Goal: Task Accomplishment & Management: Use online tool/utility

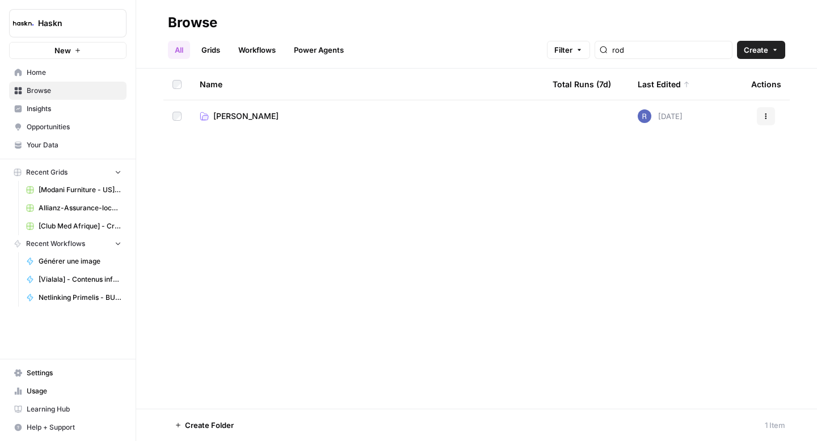
click at [225, 119] on span "Rodrigue" at bounding box center [245, 116] width 65 height 11
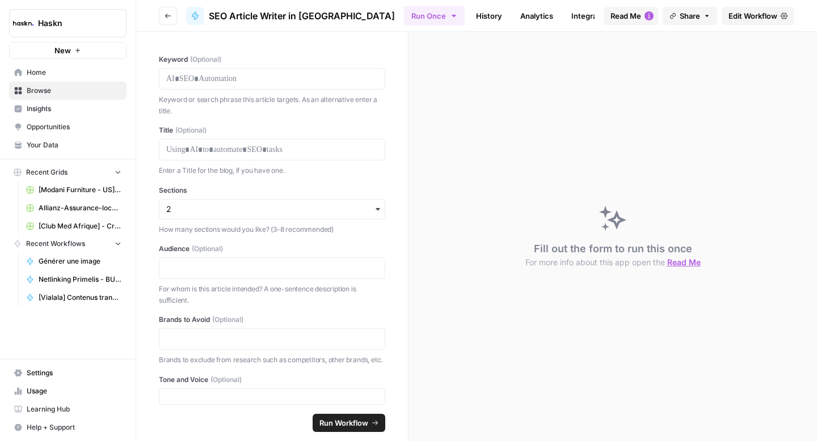
click at [166, 22] on button "Go back" at bounding box center [168, 16] width 18 height 18
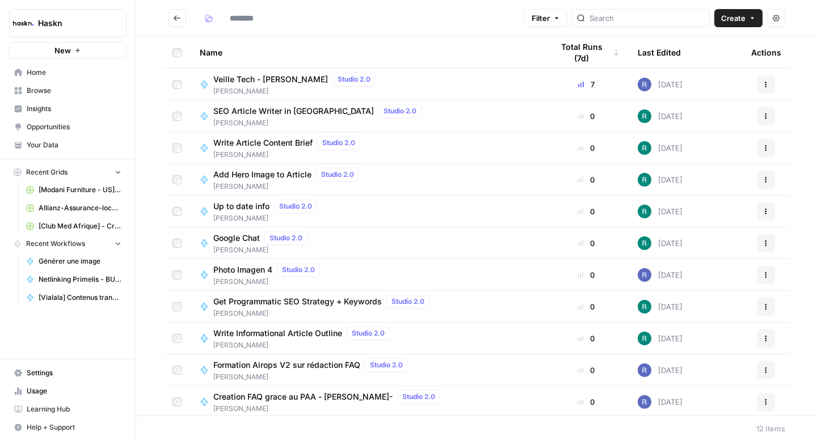
scroll to position [34, 0]
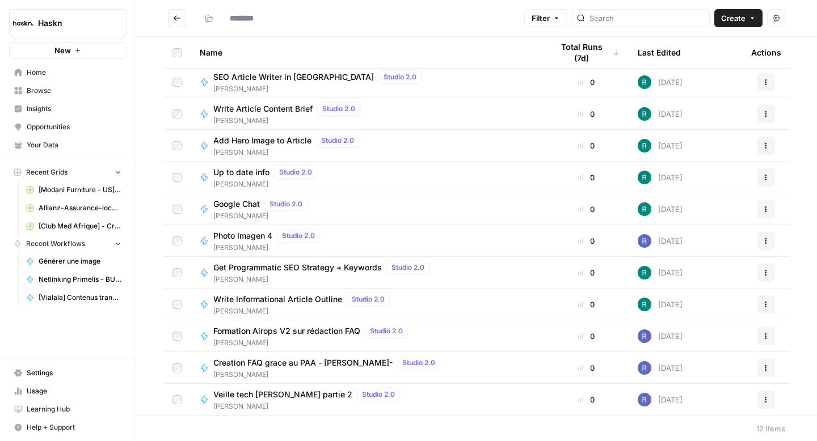
click at [739, 24] on button "Create" at bounding box center [738, 18] width 48 height 18
click at [700, 57] on span "Workflow" at bounding box center [717, 60] width 64 height 11
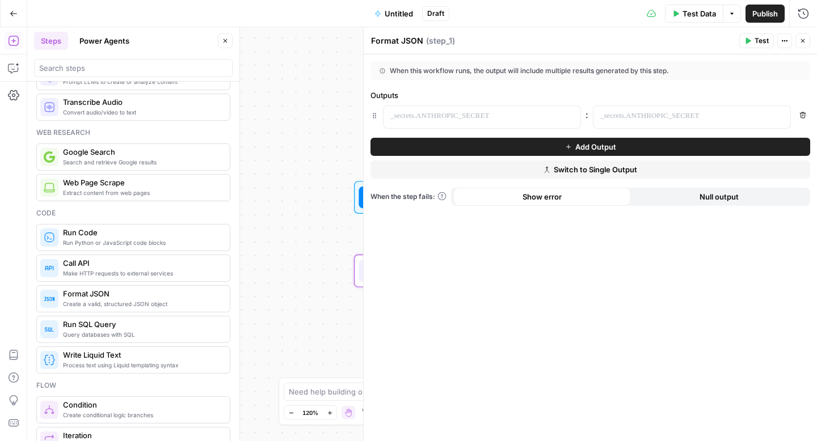
scroll to position [44, 0]
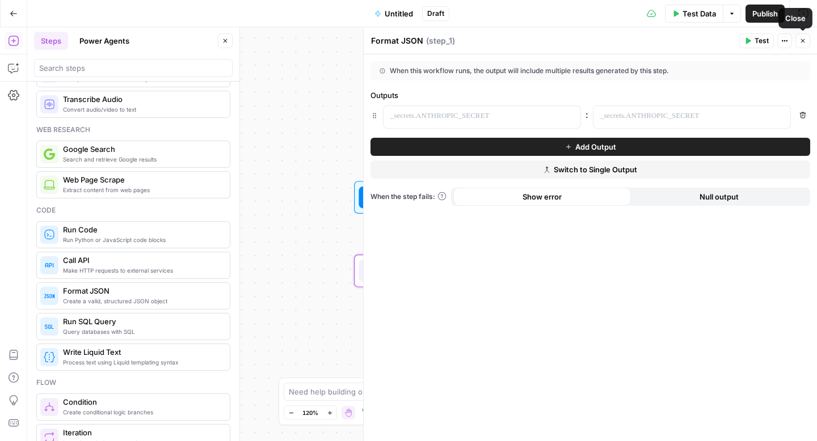
click at [805, 42] on icon "button" at bounding box center [802, 40] width 7 height 7
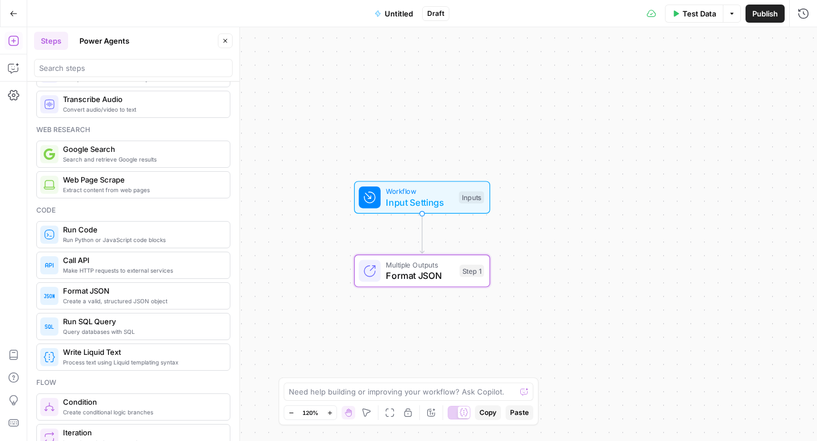
click at [413, 199] on span "Input Settings" at bounding box center [420, 203] width 68 height 14
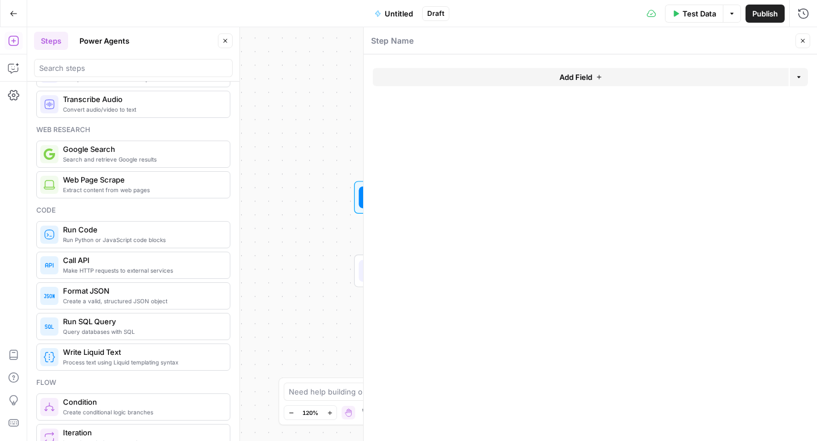
click at [478, 77] on button "Add Field" at bounding box center [581, 77] width 416 height 18
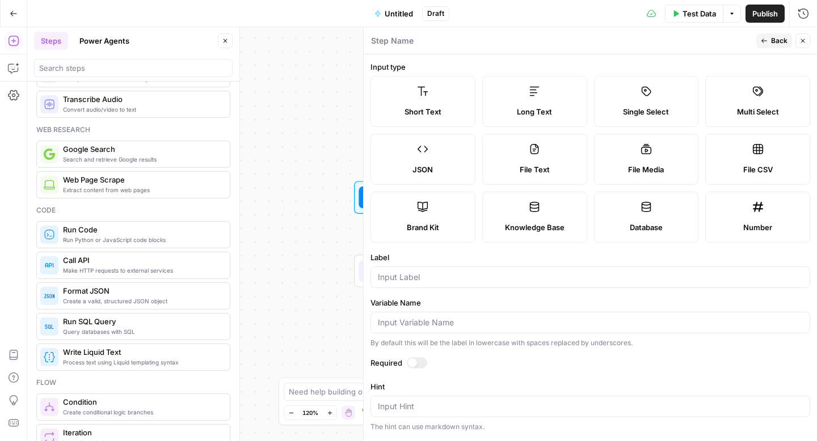
click at [559, 99] on label "Long Text" at bounding box center [534, 101] width 105 height 51
click at [406, 279] on input "Label" at bounding box center [590, 277] width 425 height 11
type input "text"
click at [416, 363] on div at bounding box center [412, 363] width 9 height 9
click at [806, 41] on button "Close" at bounding box center [802, 40] width 15 height 15
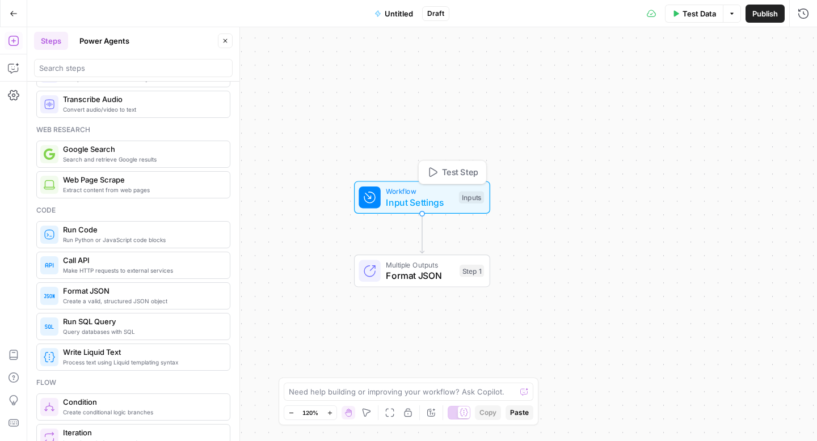
click at [448, 171] on span "Test Step" at bounding box center [460, 172] width 36 height 12
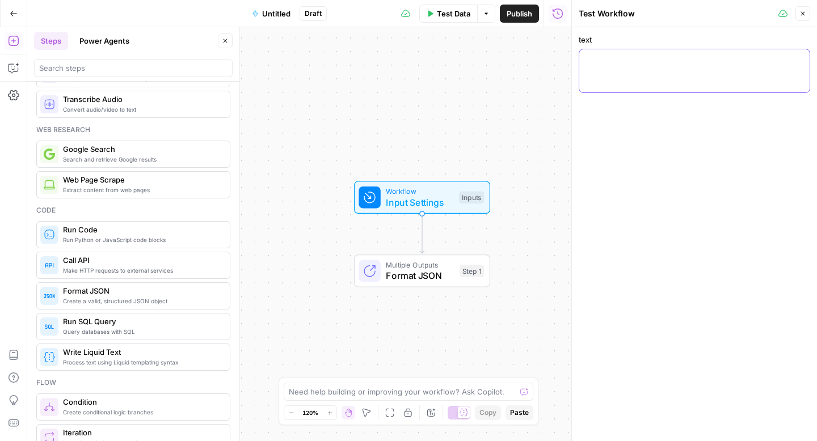
click at [626, 60] on textarea "text" at bounding box center [694, 59] width 217 height 11
paste textarea "Votre assurance à Cesson-Sévigné pour auto et habitation Notre agence située 8 …"
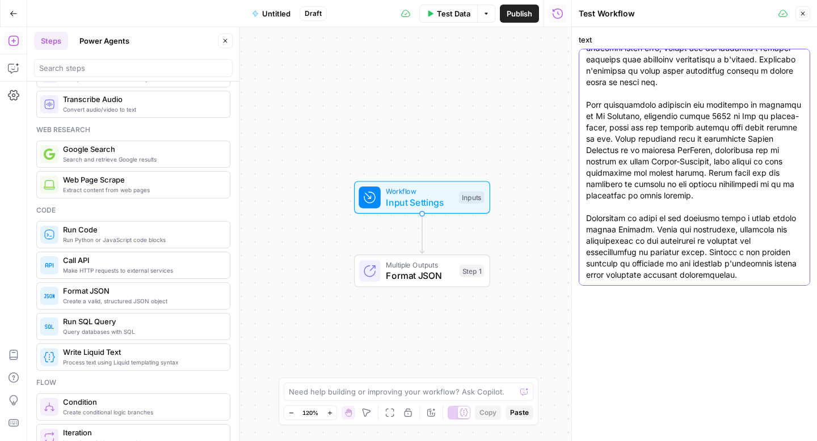
scroll to position [0, 0]
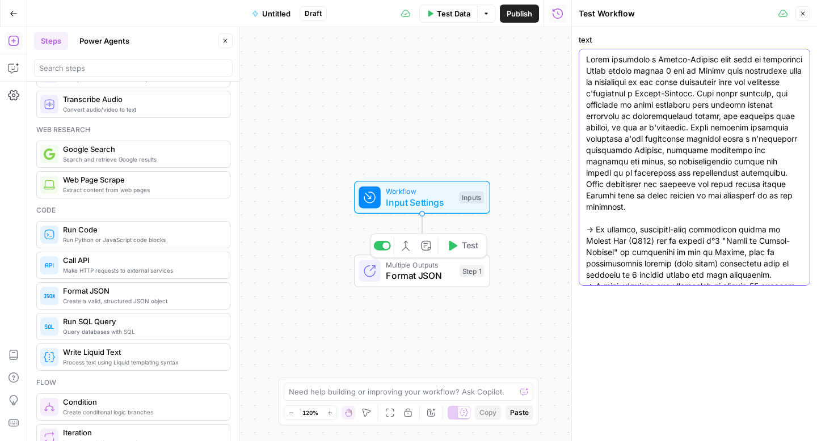
type textarea "Votre assurance à Cesson-Sévigné pour auto et habitation Notre agence située 8 …"
click at [458, 247] on button "Test" at bounding box center [462, 246] width 42 height 18
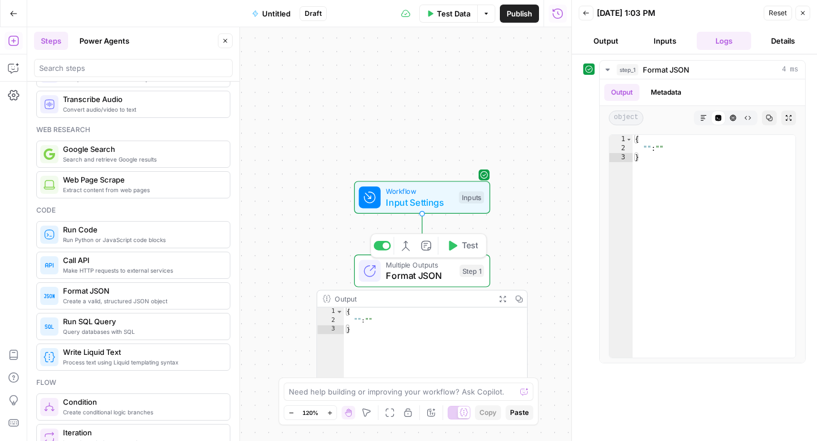
click at [419, 273] on span "Format JSON" at bounding box center [420, 276] width 68 height 14
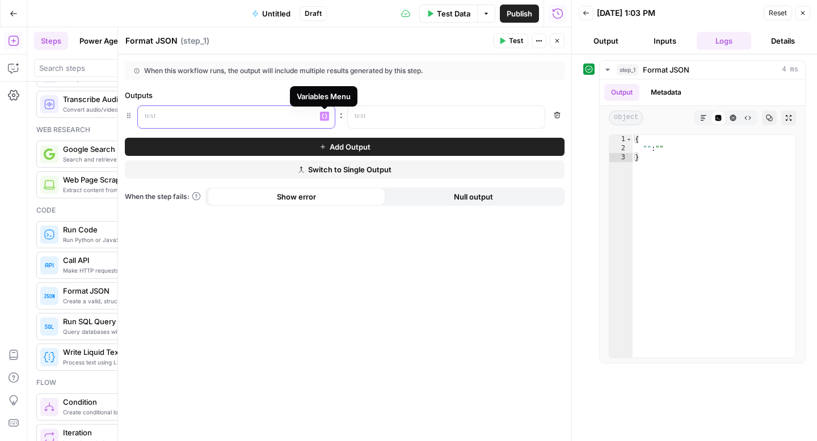
click at [292, 117] on p at bounding box center [227, 116] width 165 height 11
click at [535, 116] on icon "button" at bounding box center [535, 116] width 6 height 6
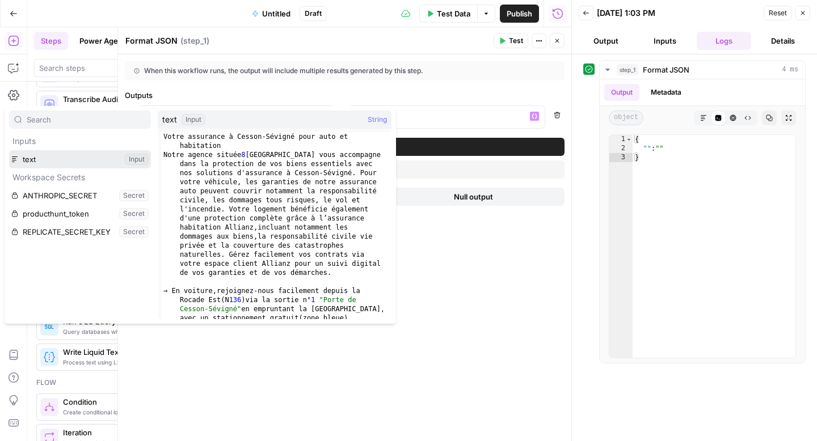
click at [104, 162] on button "Select variable text" at bounding box center [80, 159] width 142 height 18
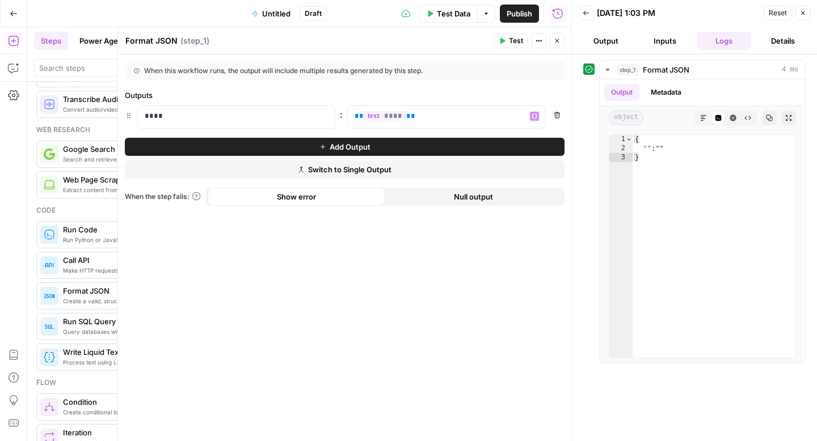
click at [505, 40] on icon "button" at bounding box center [502, 40] width 7 height 7
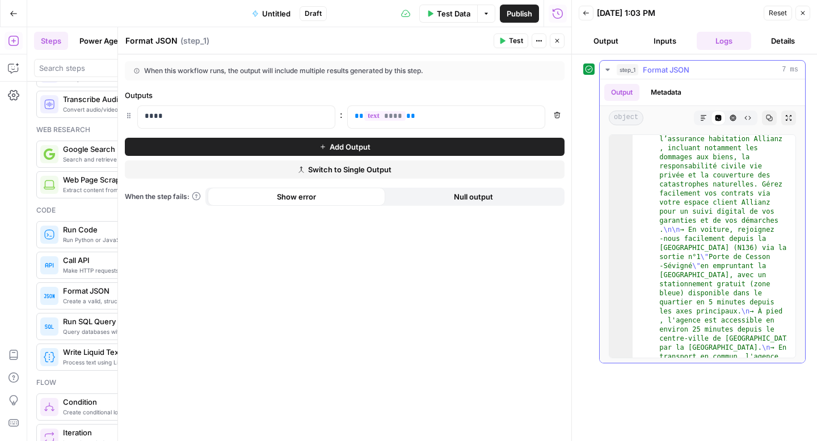
scroll to position [155, 0]
click at [559, 49] on header "Format JSON Format JSON ( step_1 ) Test Actions Close" at bounding box center [344, 40] width 453 height 27
click at [550, 44] on button "Close" at bounding box center [557, 40] width 15 height 15
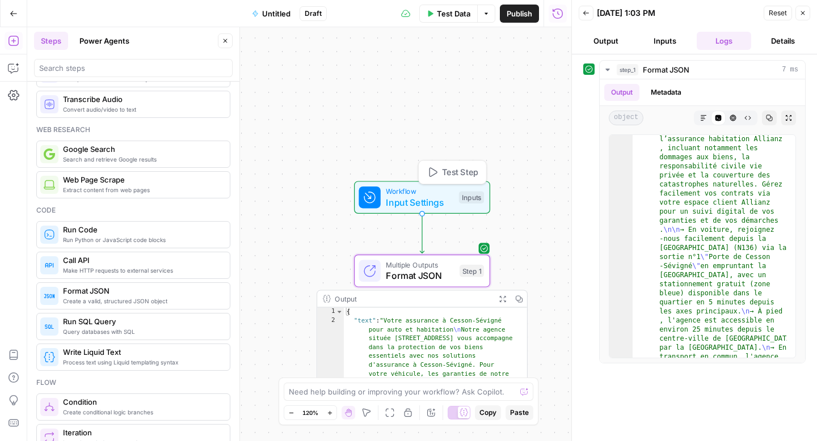
click at [454, 163] on div "Test Step" at bounding box center [452, 172] width 69 height 24
click at [453, 167] on span "Test Step" at bounding box center [460, 172] width 36 height 12
click at [449, 196] on span "Input Settings" at bounding box center [420, 203] width 68 height 14
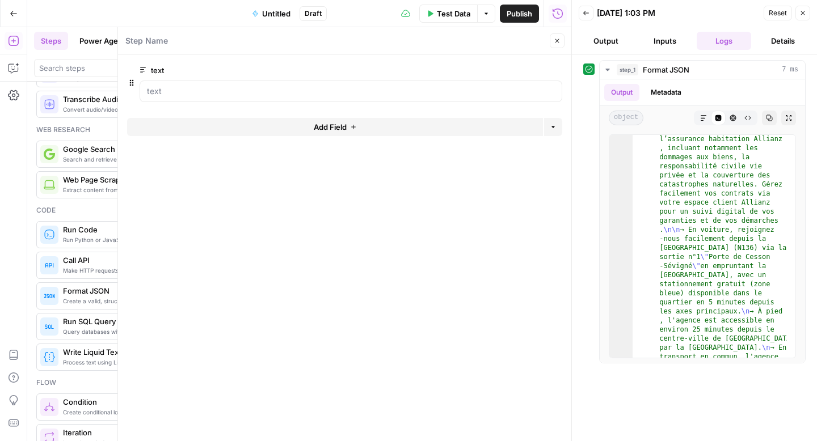
click at [557, 42] on icon "button" at bounding box center [557, 40] width 7 height 7
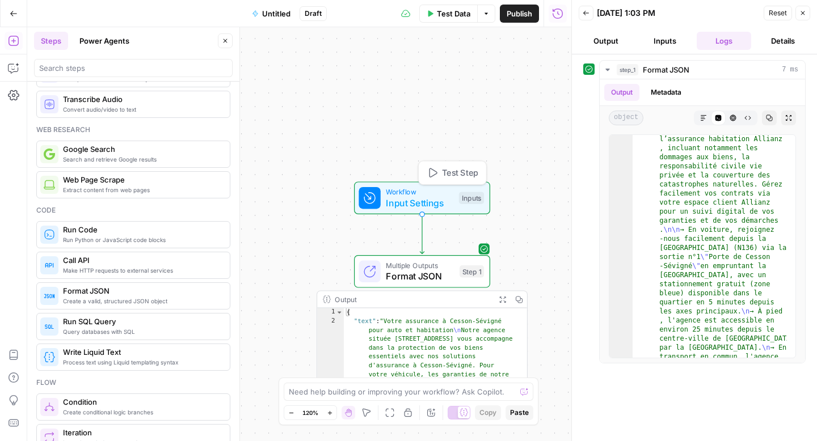
click at [465, 167] on span "Test Step" at bounding box center [460, 173] width 36 height 12
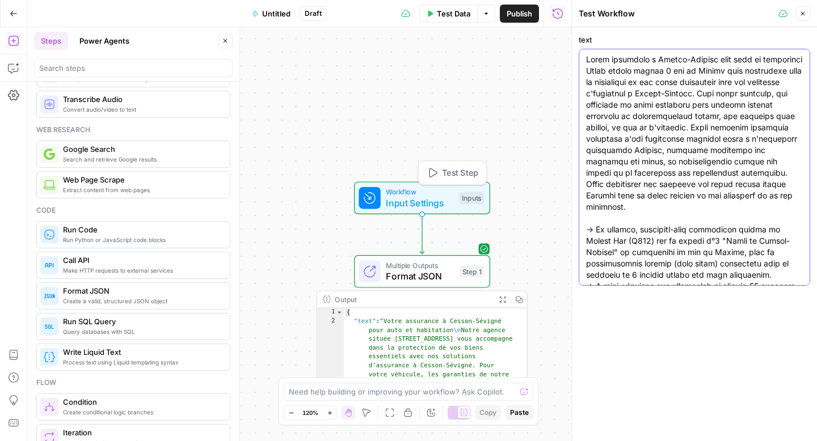
click at [636, 123] on textarea "text" at bounding box center [694, 423] width 217 height 738
paste textarea "## Votre assurance à Cesson-Sévigné pour auto et habitation Notre agence située…"
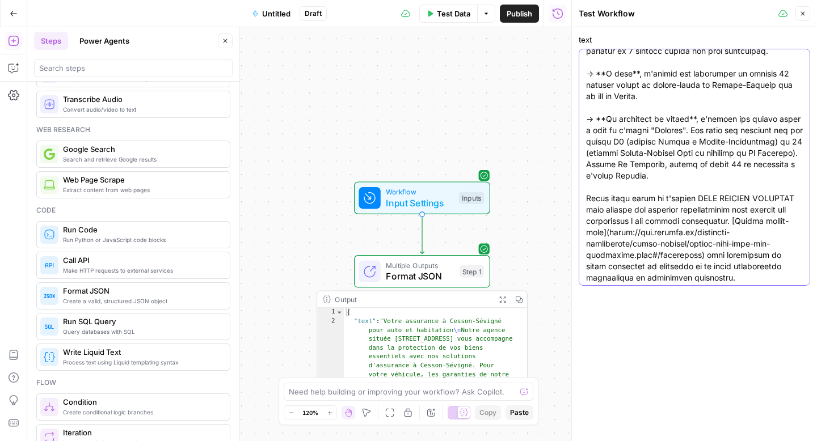
scroll to position [0, 0]
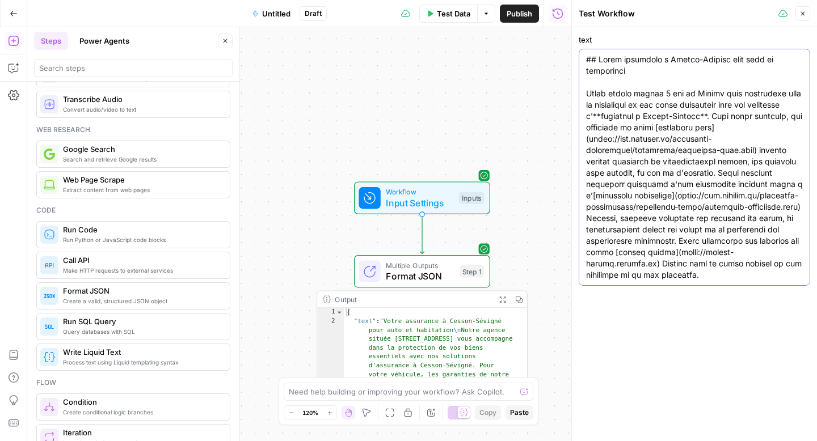
type textarea "## Votre assurance à Cesson-Sévigné pour auto et habitation Notre agence située…"
click at [424, 279] on span "Format JSON" at bounding box center [420, 277] width 68 height 14
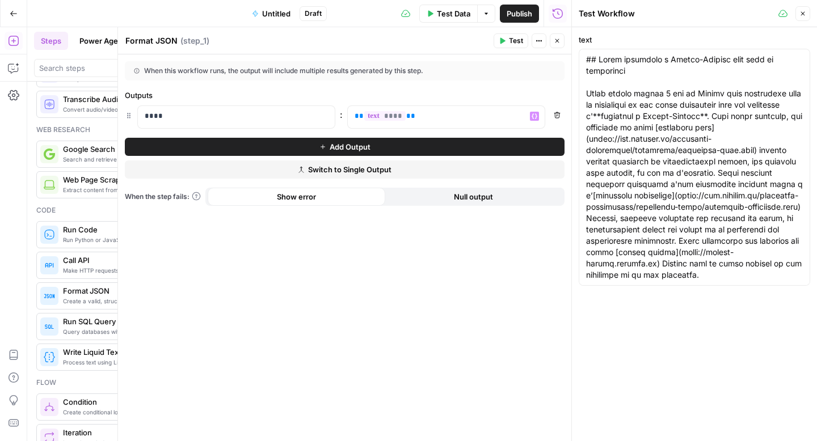
click at [514, 43] on span "Test" at bounding box center [516, 41] width 14 height 10
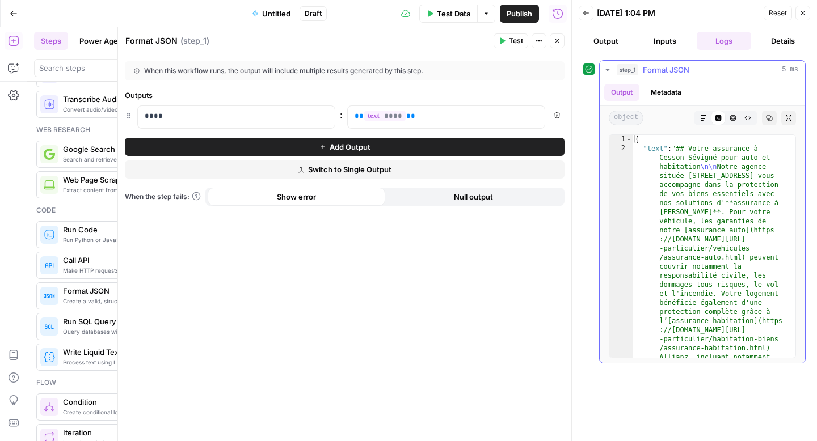
click at [608, 68] on icon "button" at bounding box center [607, 69] width 9 height 9
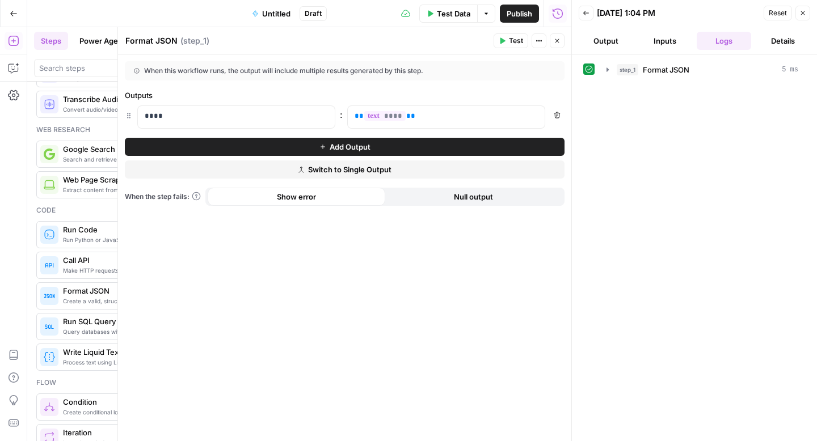
click at [774, 46] on button "Details" at bounding box center [783, 41] width 54 height 18
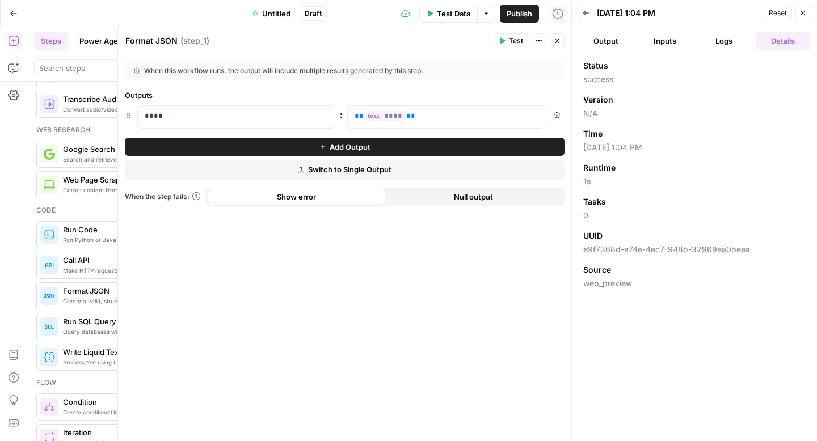
click at [603, 39] on button "Output" at bounding box center [606, 41] width 54 height 18
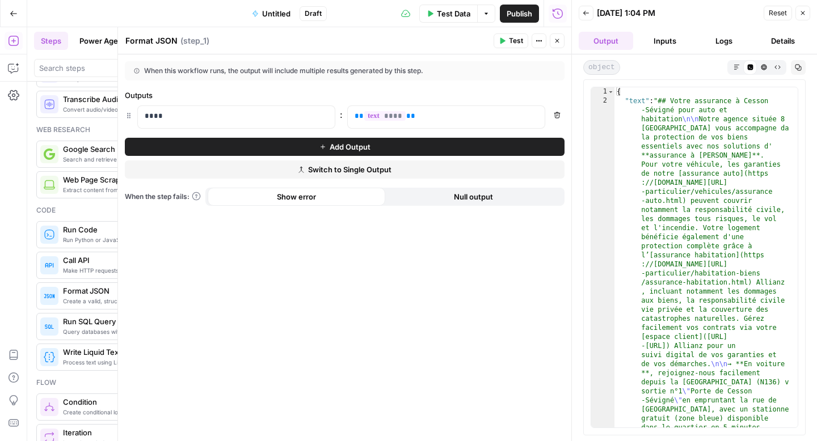
click at [559, 41] on icon "button" at bounding box center [557, 40] width 7 height 7
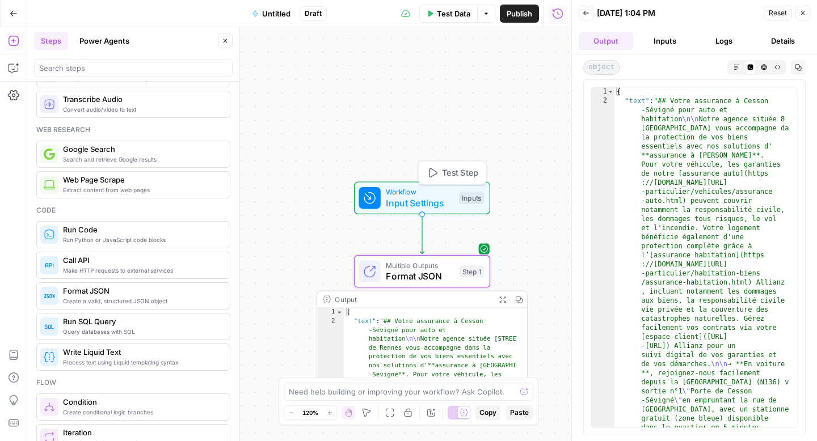
click at [453, 175] on span "Test Step" at bounding box center [460, 173] width 36 height 12
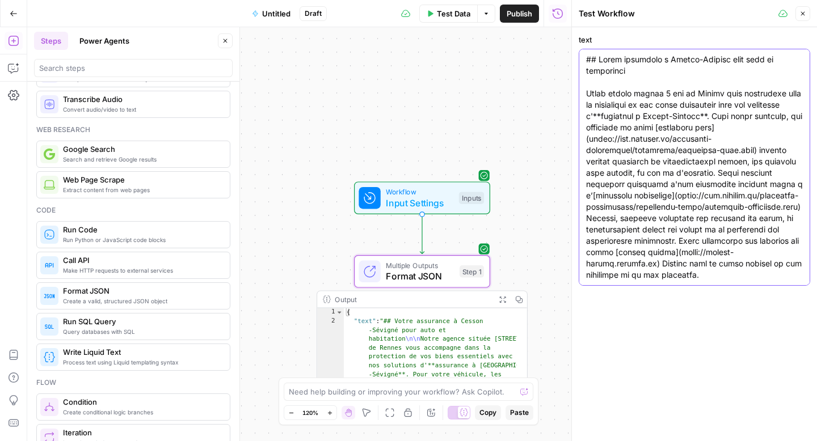
paste textarea "<h2>Votre assurance à Cesson-Sévigné pour auto et habitation</h2> <p>Notre agen…"
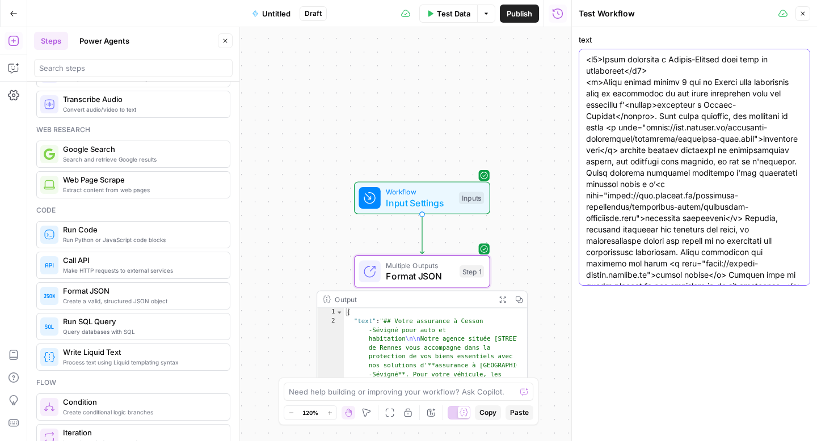
scroll to position [675, 0]
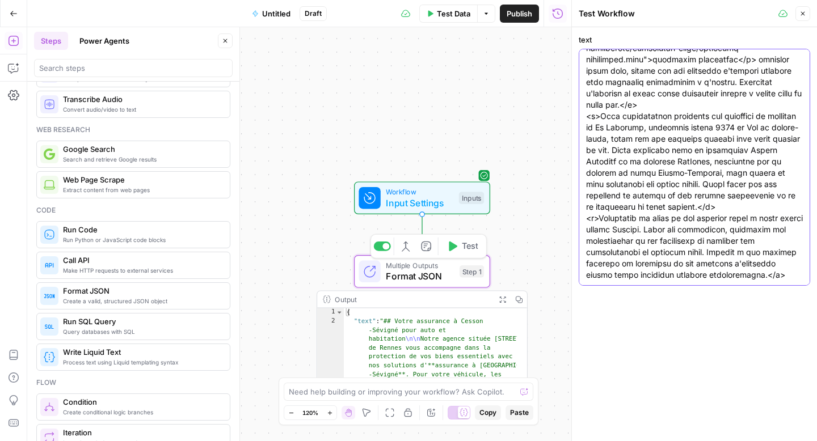
type textarea "<h2>Votre assurance à Cesson-Sévigné pour auto et habitation</h2> <p>Notre agen…"
click at [428, 276] on span "Format JSON" at bounding box center [420, 277] width 68 height 14
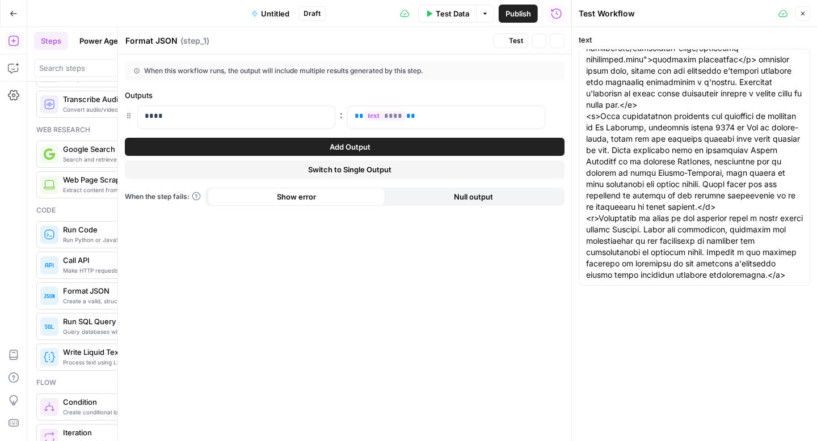
scroll to position [0, 0]
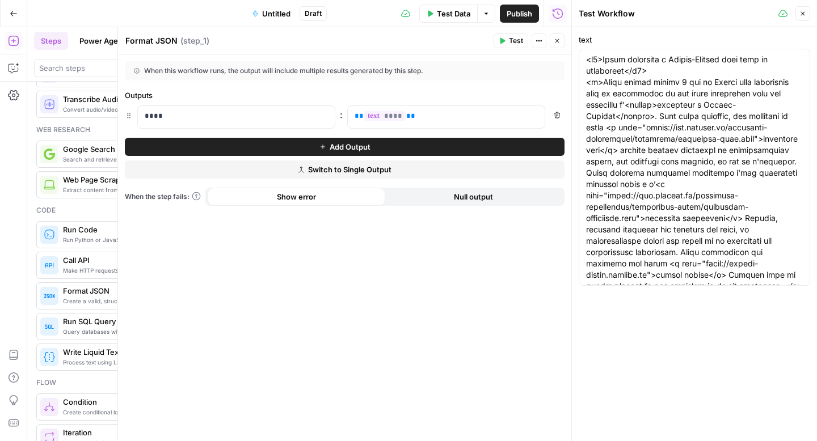
click at [513, 37] on span "Test" at bounding box center [516, 41] width 14 height 10
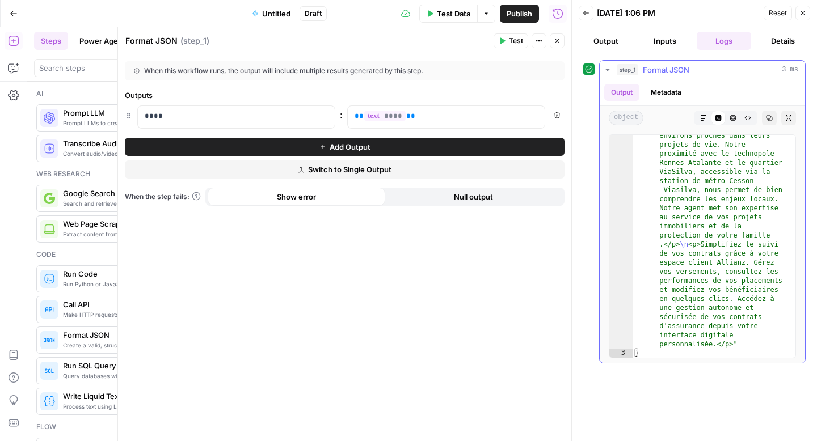
scroll to position [1048, 0]
click at [771, 119] on icon "button" at bounding box center [769, 118] width 7 height 7
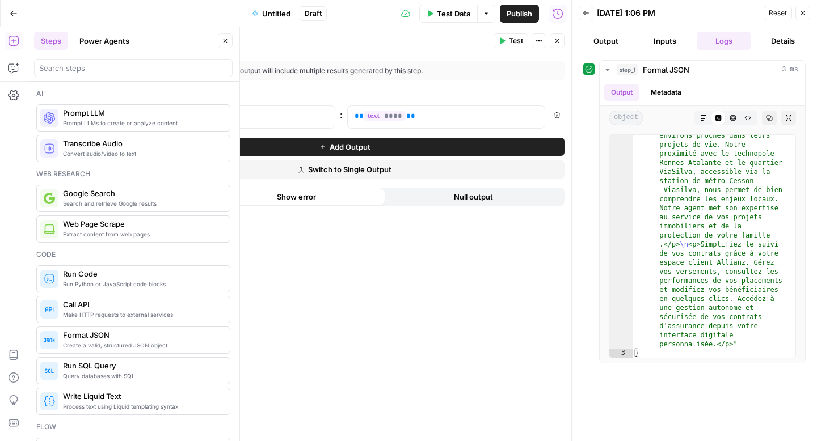
click at [15, 9] on button "Go Back" at bounding box center [13, 13] width 20 height 20
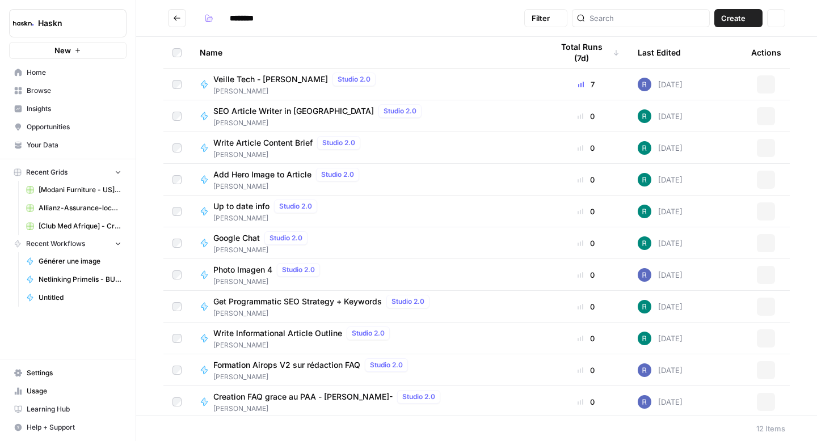
type input "********"
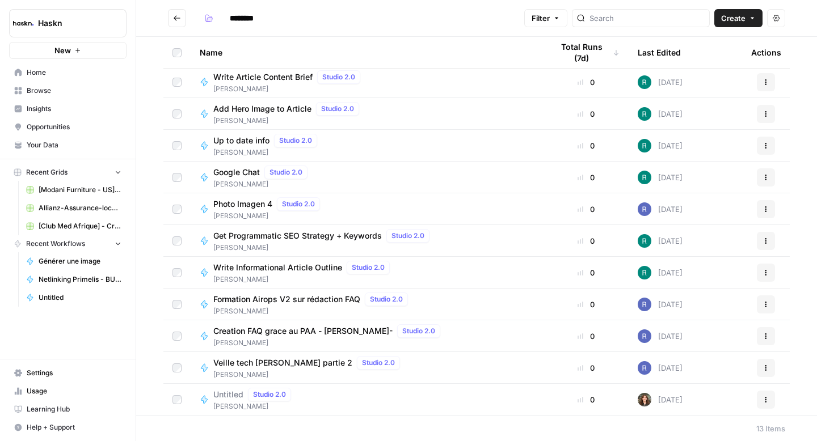
click at [763, 397] on icon "button" at bounding box center [766, 400] width 7 height 7
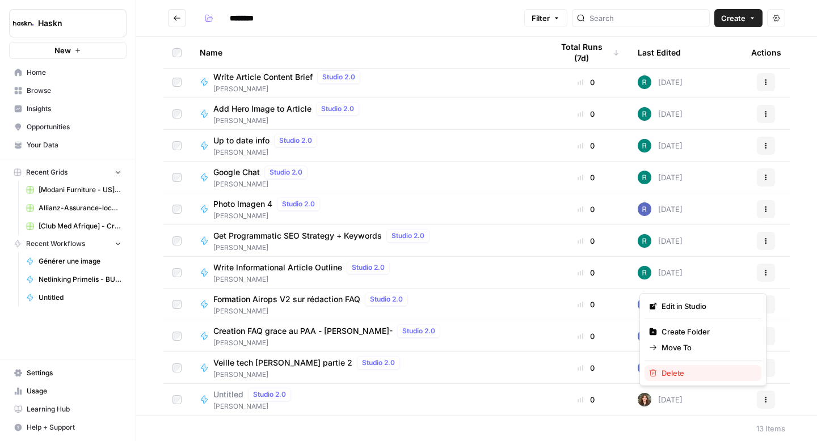
click at [693, 366] on button "Delete" at bounding box center [703, 373] width 117 height 16
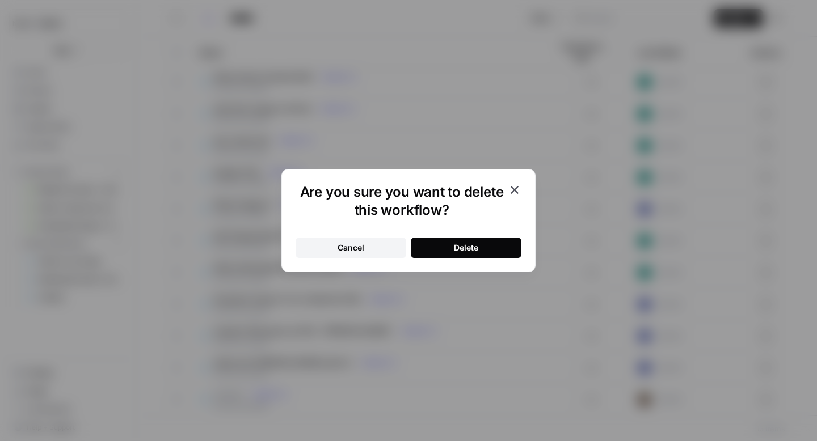
click at [757, 391] on button "Actions" at bounding box center [766, 400] width 18 height 18
click at [501, 246] on button "Delete" at bounding box center [466, 248] width 111 height 20
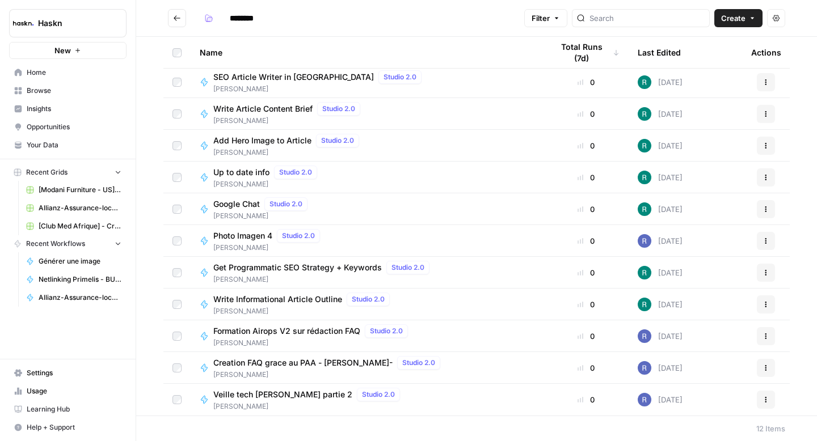
scroll to position [0, 0]
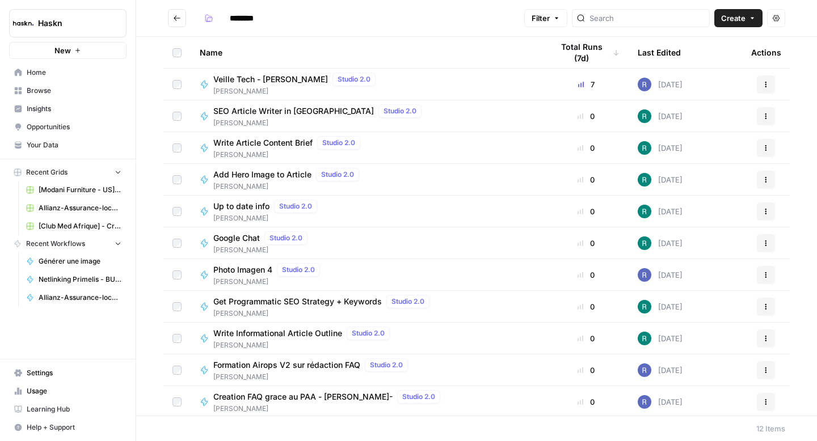
click at [177, 21] on icon "Go back" at bounding box center [177, 18] width 8 height 8
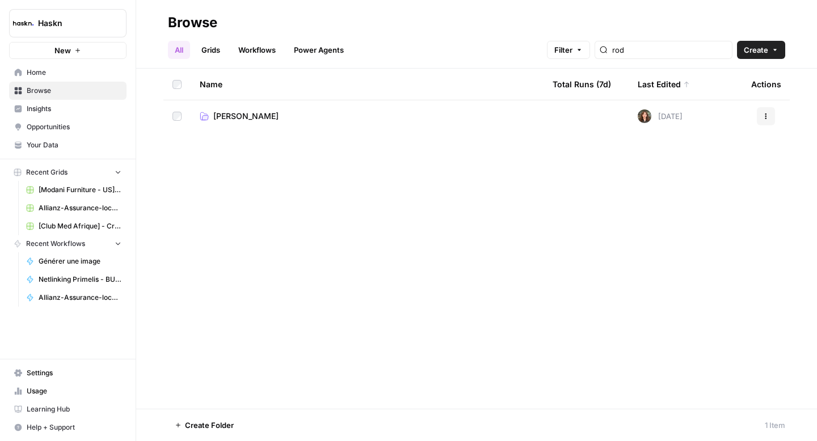
click at [670, 56] on div "rod" at bounding box center [664, 50] width 138 height 18
click at [670, 55] on input "rod" at bounding box center [669, 49] width 115 height 11
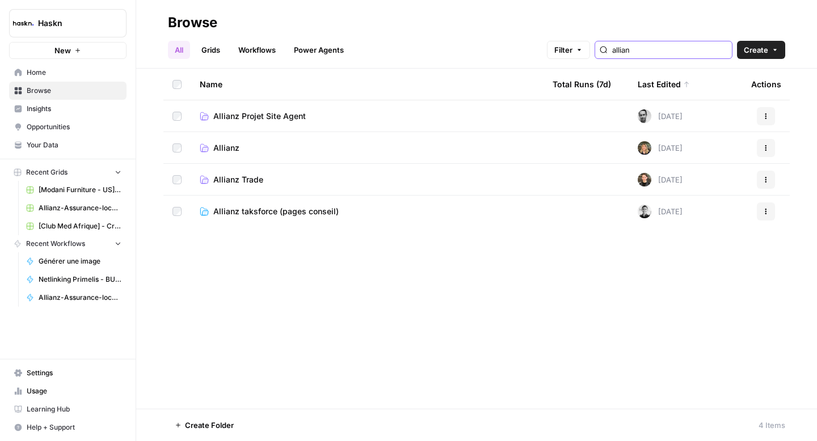
type input "allian"
click at [256, 123] on td "Allianz Projet Site Agent" at bounding box center [367, 115] width 353 height 31
click at [266, 114] on span "Allianz Projet Site Agent" at bounding box center [259, 116] width 92 height 11
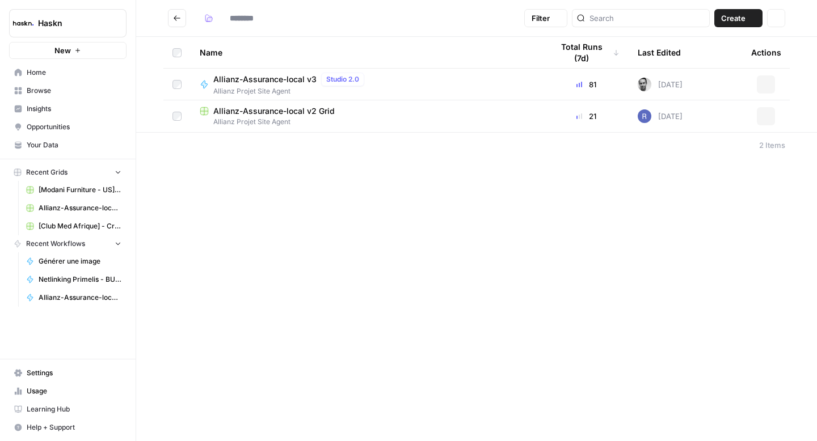
type input "**********"
click at [271, 111] on span "Allianz-Assurance-local v2 Grid" at bounding box center [273, 111] width 121 height 11
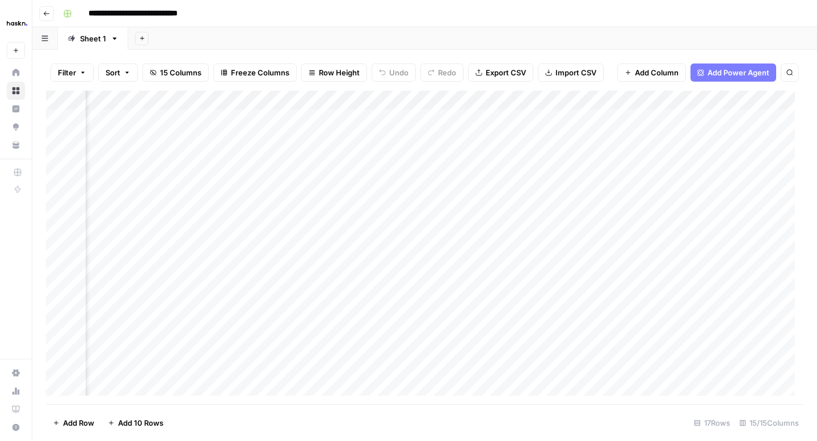
scroll to position [0, 849]
click at [44, 9] on button "Go back" at bounding box center [46, 13] width 15 height 15
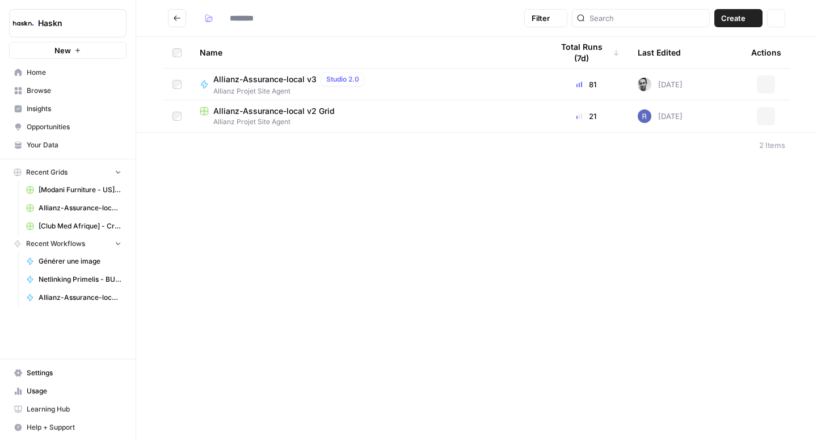
type input "**********"
click at [178, 16] on icon "Go back" at bounding box center [177, 18] width 8 height 8
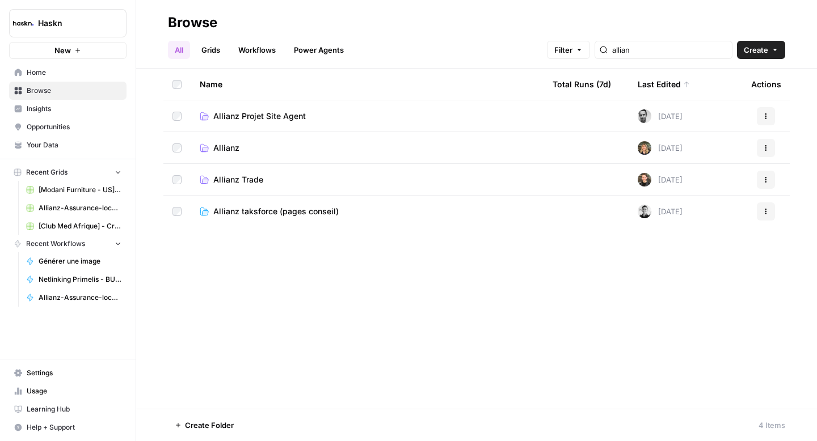
click at [640, 48] on div "allian" at bounding box center [664, 50] width 138 height 18
click at [640, 49] on div "allian" at bounding box center [664, 50] width 138 height 18
click at [646, 50] on input "allian" at bounding box center [669, 49] width 115 height 11
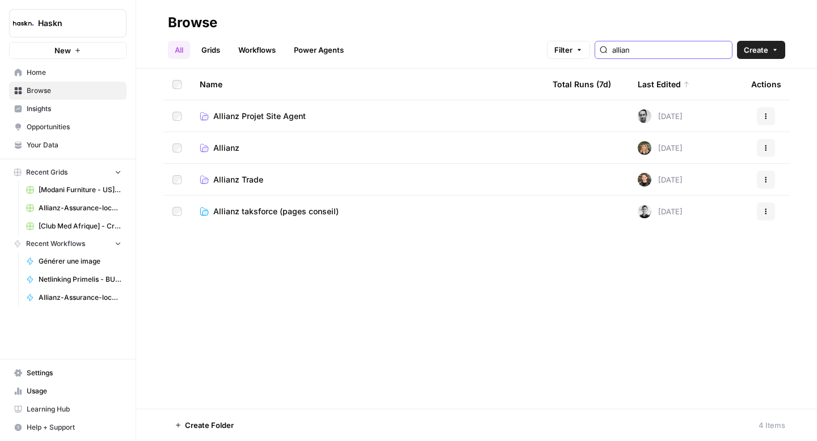
click at [646, 50] on input "allian" at bounding box center [669, 49] width 115 height 11
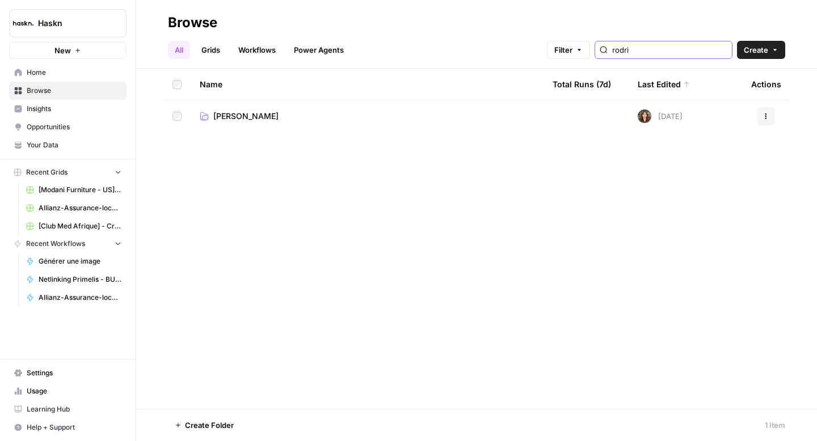
type input "rodri"
click at [229, 109] on td "Rodrigue" at bounding box center [367, 116] width 353 height 32
click at [229, 111] on span "Rodrigue" at bounding box center [245, 116] width 65 height 11
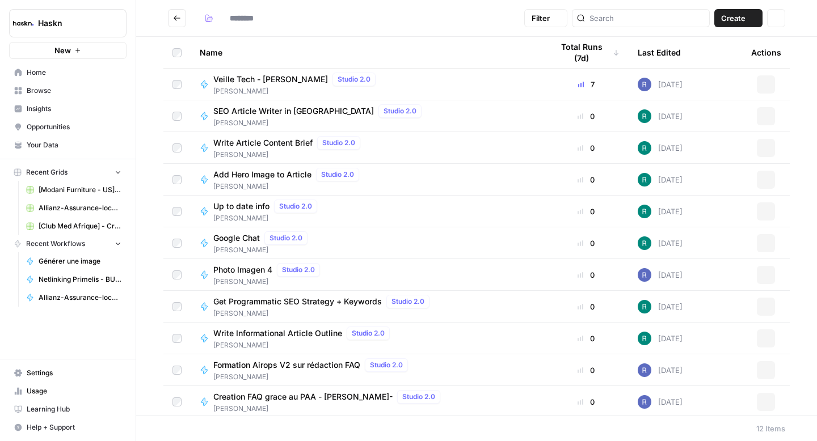
type input "********"
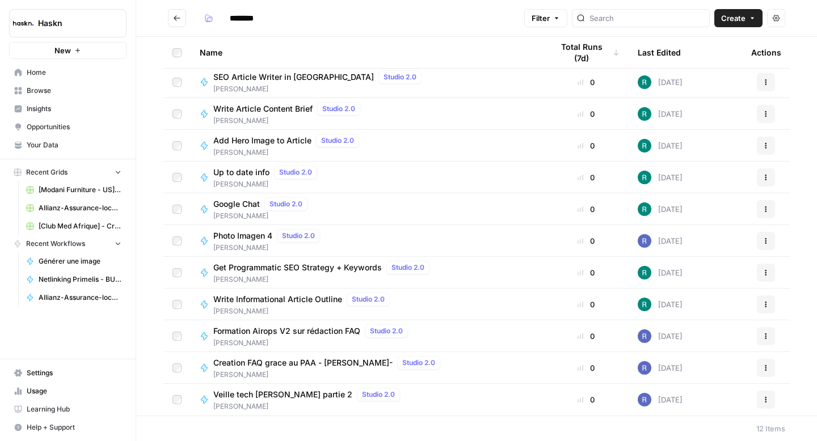
click at [726, 17] on span "Create" at bounding box center [733, 17] width 24 height 11
click at [711, 54] on button "Workflow" at bounding box center [713, 61] width 90 height 16
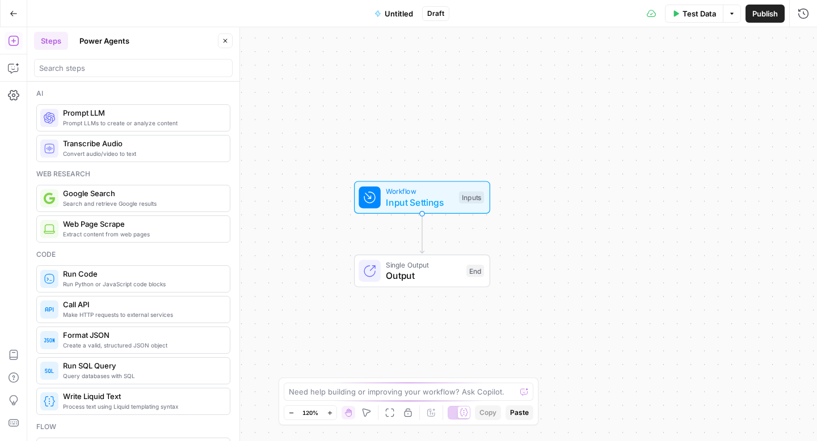
click at [105, 334] on span "Format JSON" at bounding box center [142, 335] width 158 height 11
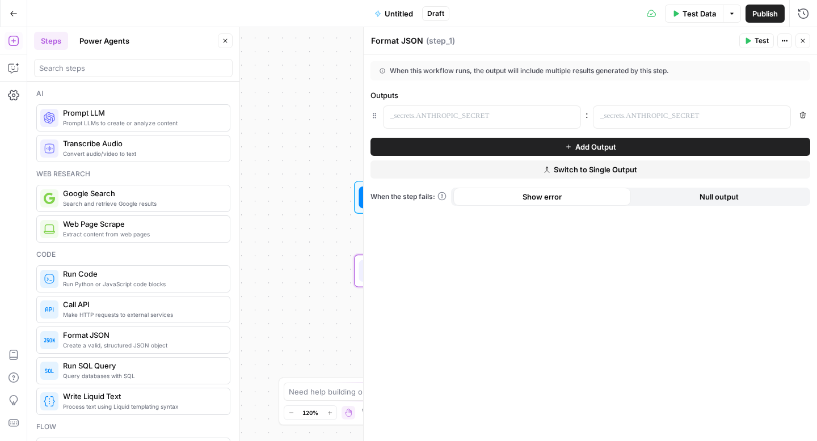
click at [807, 37] on button "Close" at bounding box center [802, 40] width 15 height 15
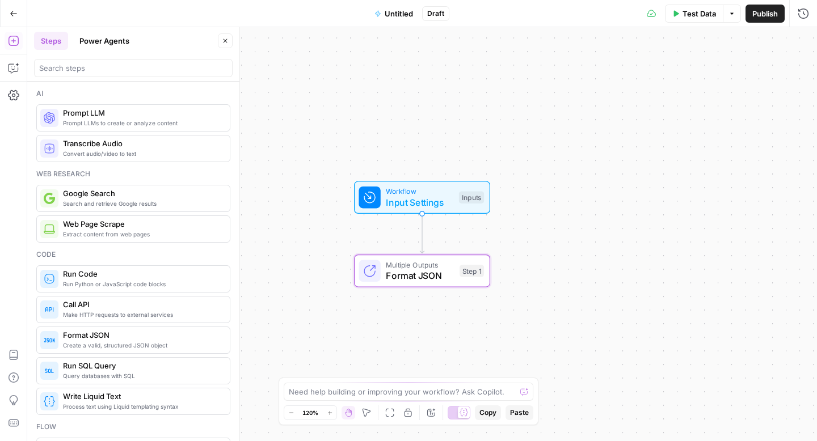
click at [439, 197] on span "Input Settings" at bounding box center [420, 203] width 68 height 14
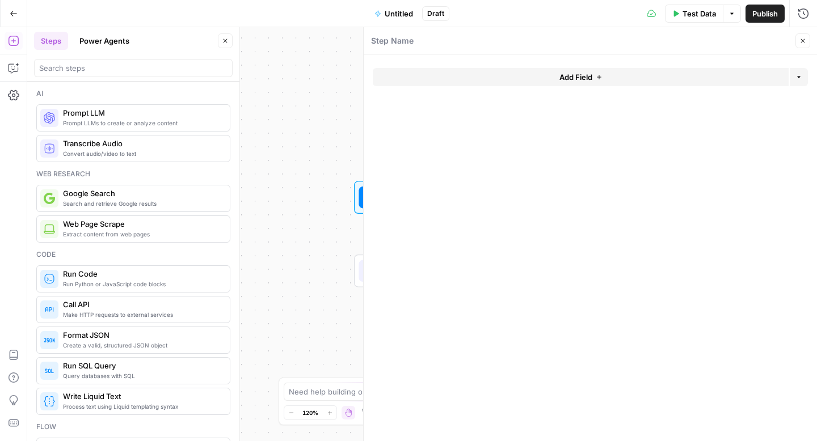
click at [525, 69] on button "Add Field" at bounding box center [581, 77] width 416 height 18
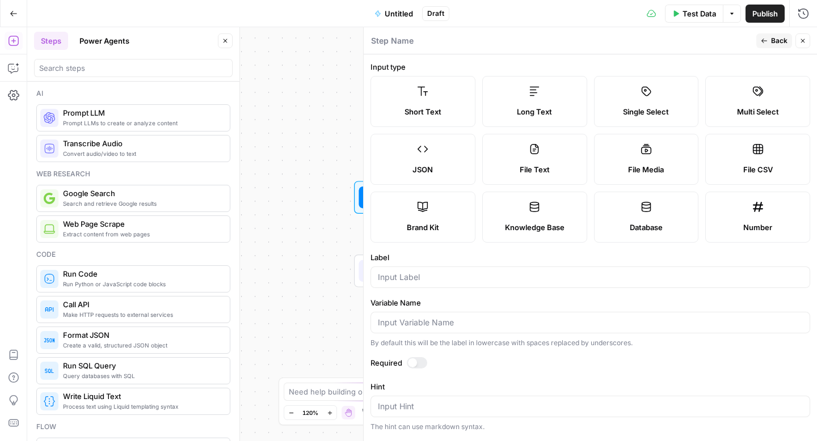
click at [510, 95] on label "Long Text" at bounding box center [534, 101] width 105 height 51
click at [413, 266] on div "Label" at bounding box center [590, 270] width 440 height 36
click at [411, 278] on input "Label" at bounding box center [590, 277] width 425 height 11
type input "text"
click at [774, 42] on span "Back" at bounding box center [779, 41] width 16 height 10
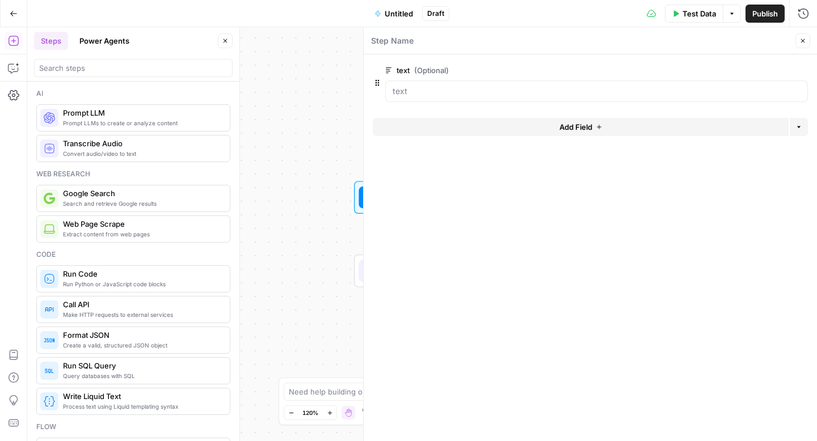
click at [801, 43] on icon "button" at bounding box center [803, 41] width 4 height 4
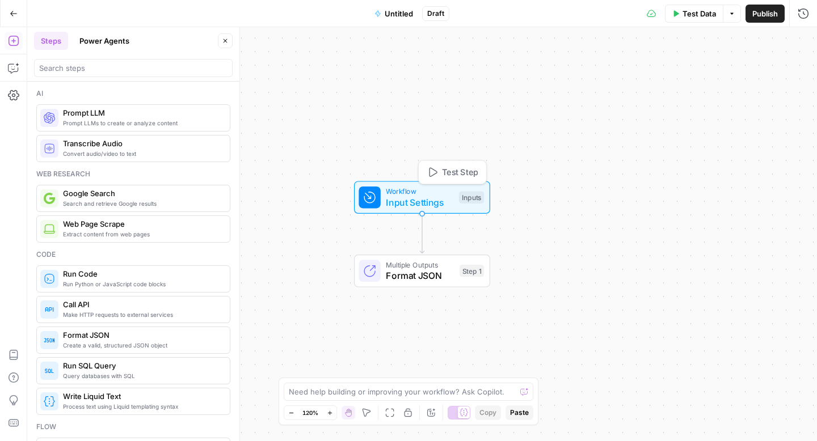
click at [467, 171] on span "Test Step" at bounding box center [460, 172] width 36 height 12
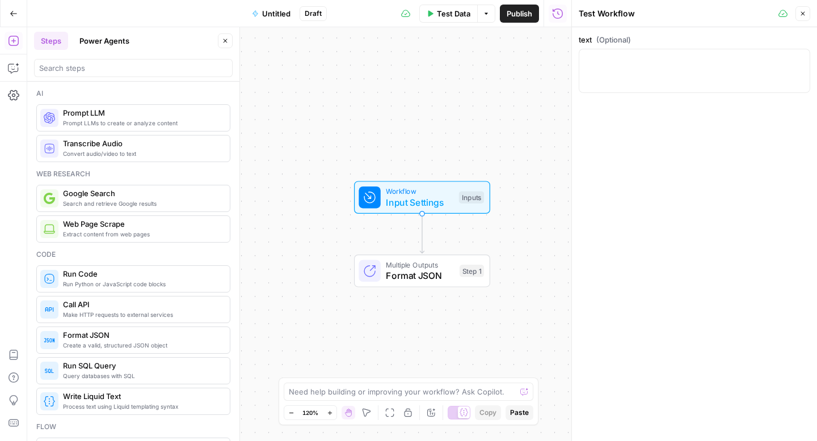
click at [607, 76] on div at bounding box center [694, 71] width 231 height 44
paste textarea "<h2>Votre assurance à Cesson-Sévigné pour auto et habitation</h2> <p>Notre agen…"
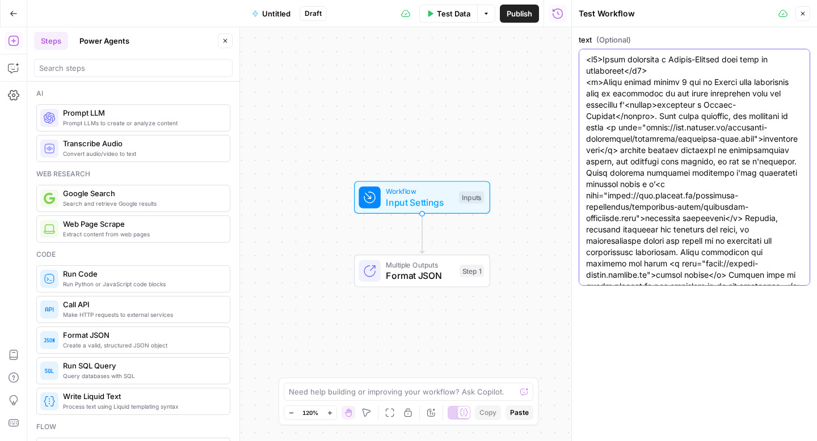
type textarea "<h2>Votre assurance à Cesson-Sévigné pour auto et habitation</h2> <p>Notre agen…"
click at [401, 281] on span "Format JSON" at bounding box center [420, 276] width 68 height 14
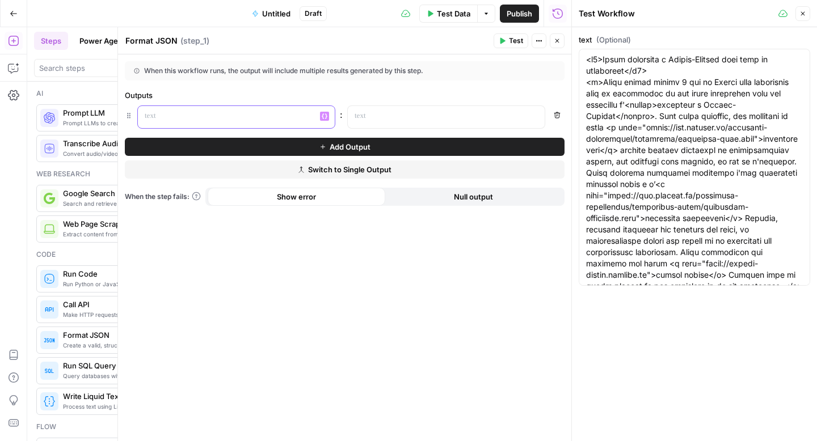
click at [302, 119] on p at bounding box center [227, 116] width 165 height 11
click at [536, 121] on div "“/” to reference Variables Menu" at bounding box center [446, 117] width 197 height 22
click at [536, 117] on icon "button" at bounding box center [535, 116] width 6 height 5
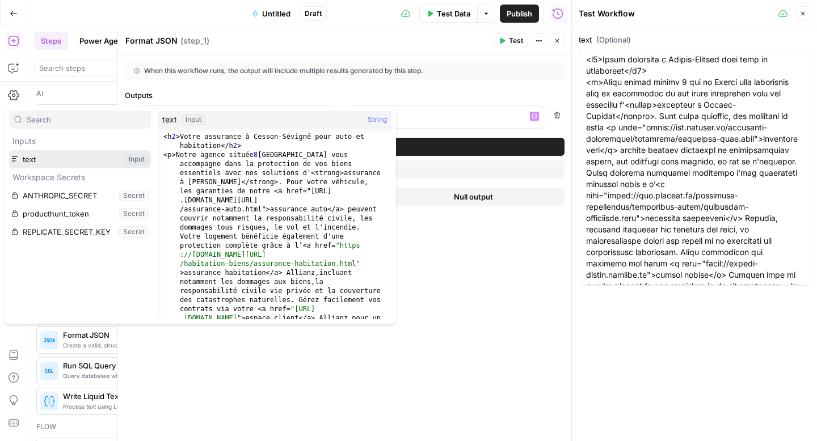
click at [116, 161] on button "Select variable text" at bounding box center [80, 159] width 142 height 18
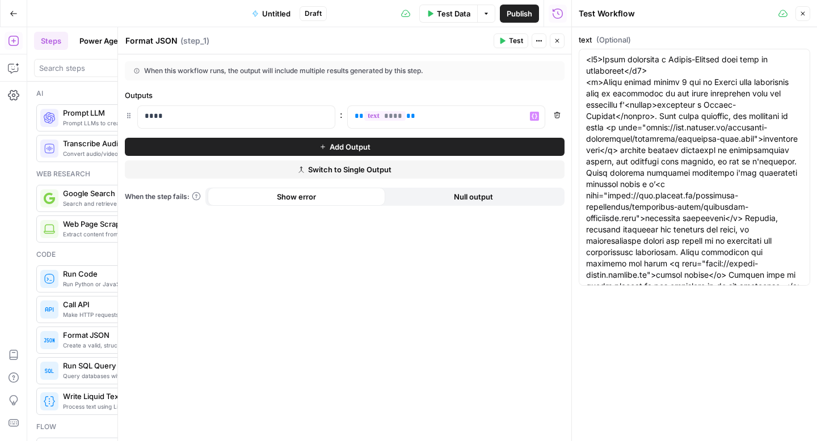
click at [500, 40] on icon "button" at bounding box center [502, 41] width 5 height 6
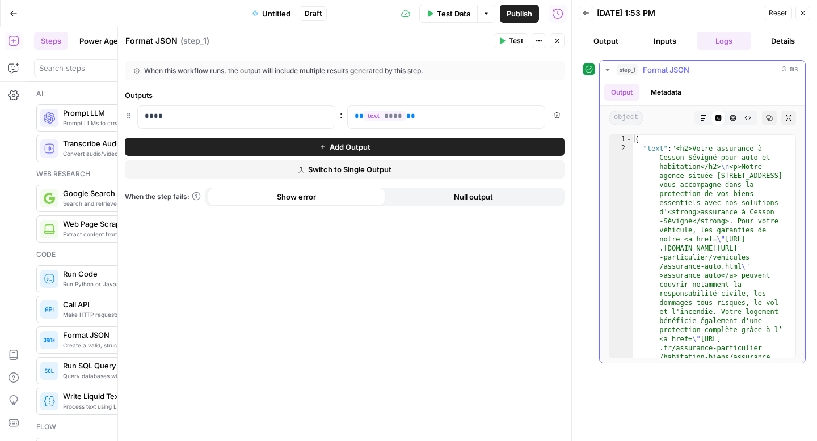
type textarea "**********"
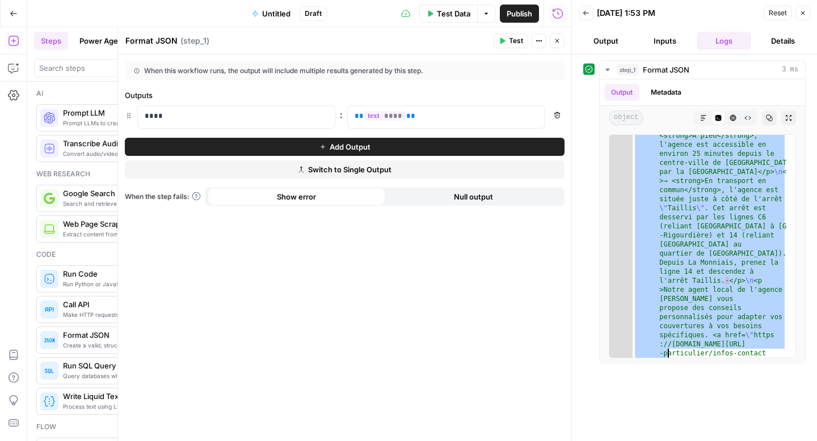
scroll to position [1048, 0]
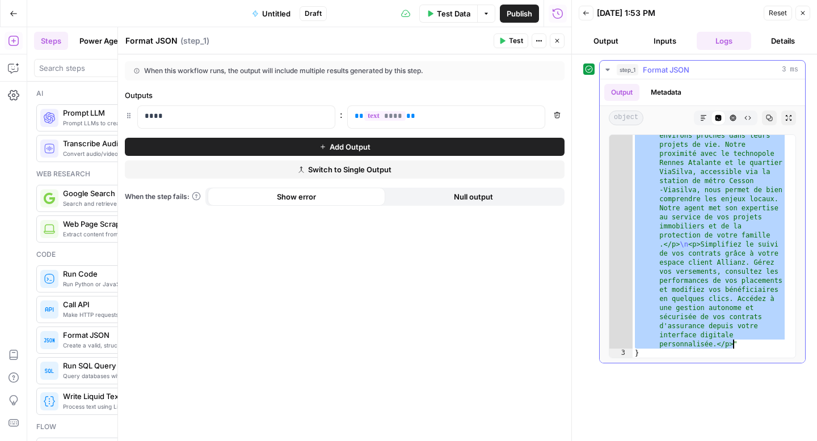
drag, startPoint x: 680, startPoint y: 150, endPoint x: 732, endPoint y: 343, distance: 200.4
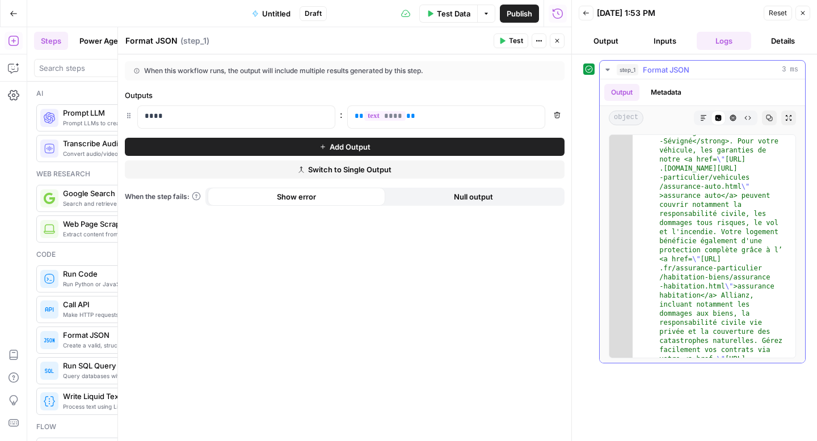
scroll to position [0, 0]
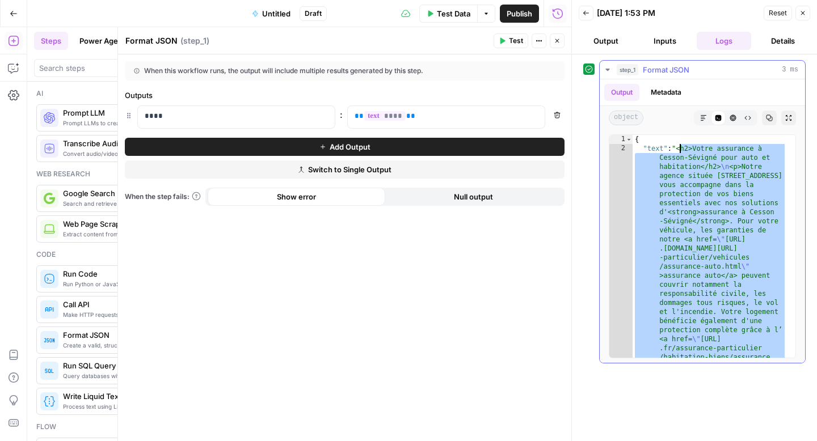
type textarea "**********"
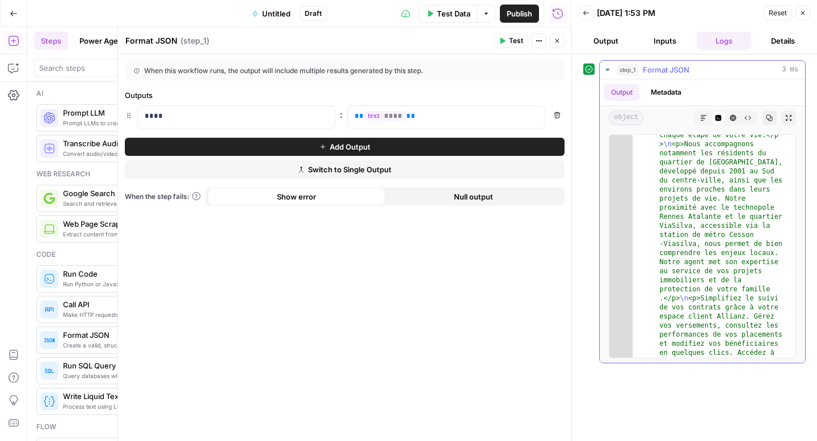
scroll to position [1048, 0]
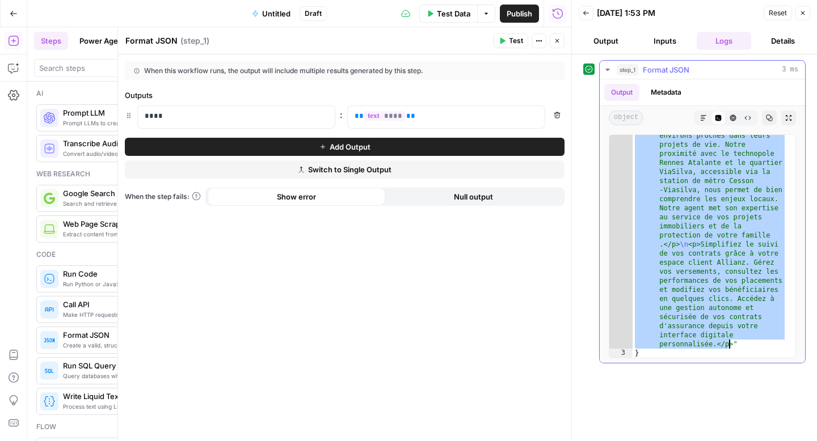
click at [557, 43] on div "Run History E" at bounding box center [557, 37] width 53 height 11
click at [560, 41] on icon "button" at bounding box center [557, 40] width 7 height 7
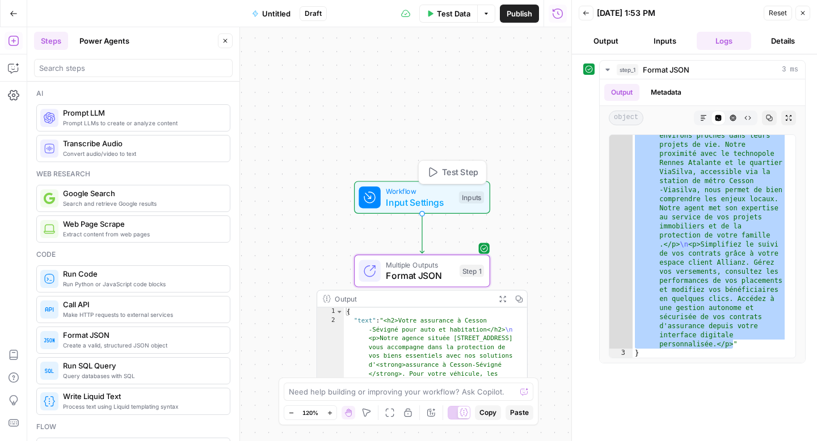
click at [450, 176] on span "Test Step" at bounding box center [460, 172] width 36 height 12
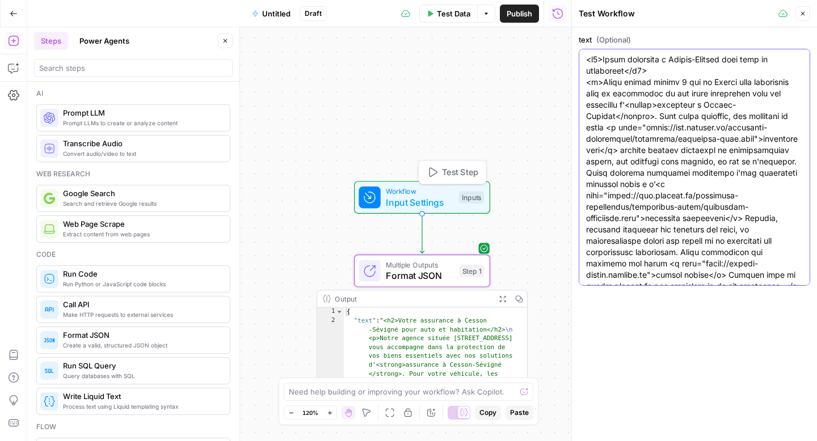
paste textarea "Argelès sur mer auto et habitation</h2> <p>Protégez votre véhicule et votre log…"
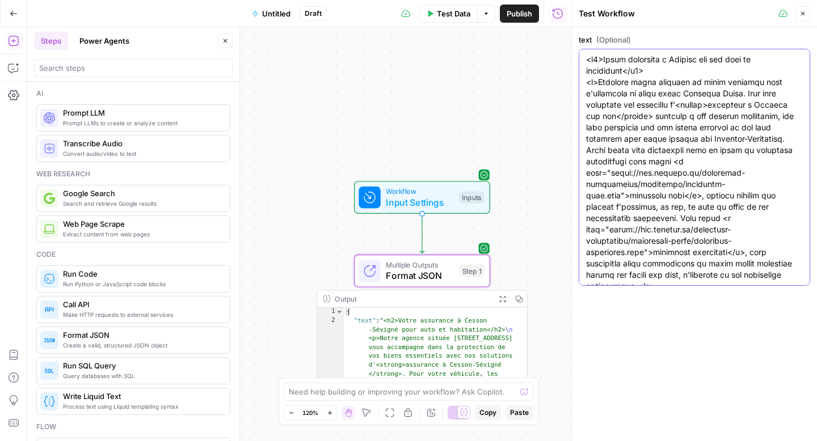
scroll to position [652, 0]
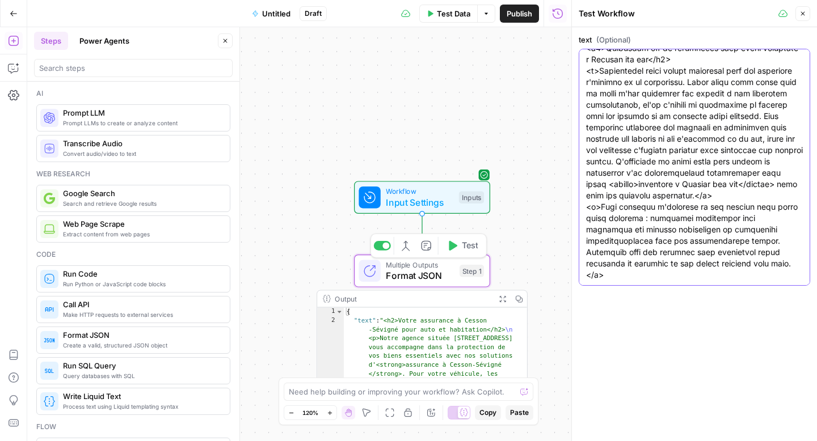
type textarea "<h2>Votre assurance à Argelès sur mer auto et habitation</h2> <p>Protégez votre…"
click at [436, 272] on span "Format JSON" at bounding box center [420, 276] width 68 height 14
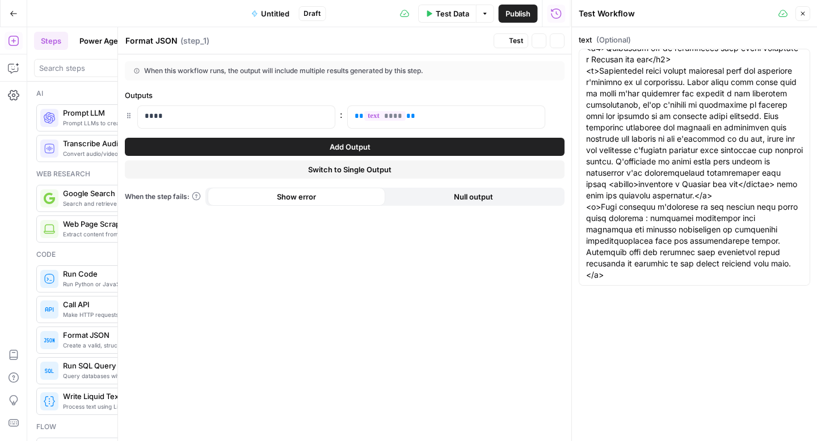
scroll to position [0, 0]
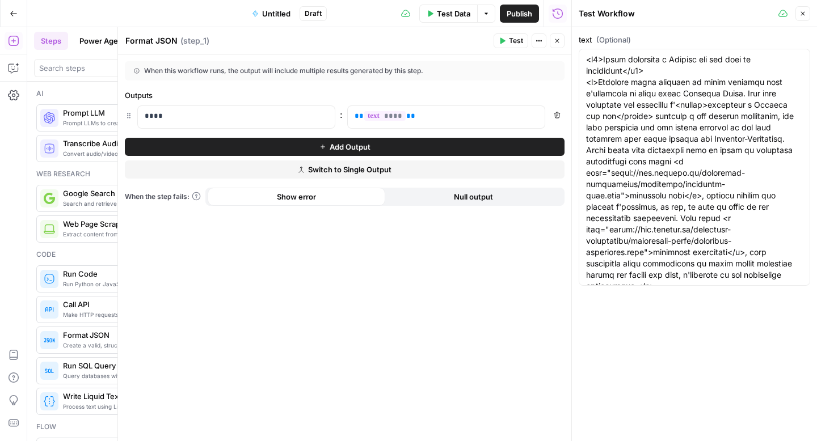
click at [508, 41] on button "Test" at bounding box center [511, 40] width 35 height 15
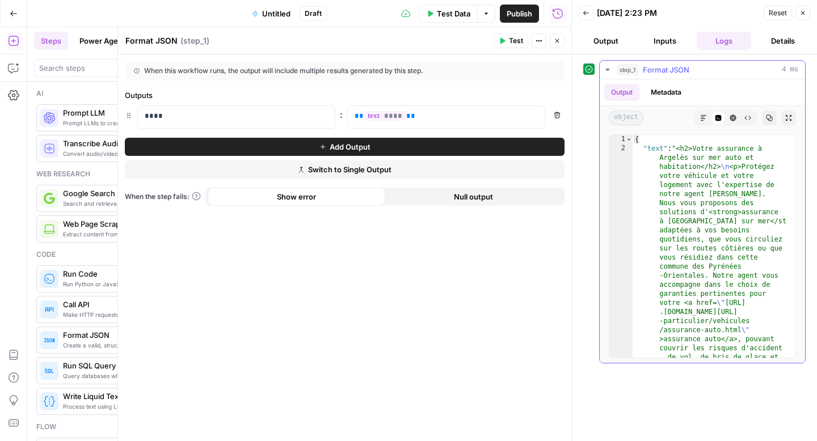
type textarea "**********"
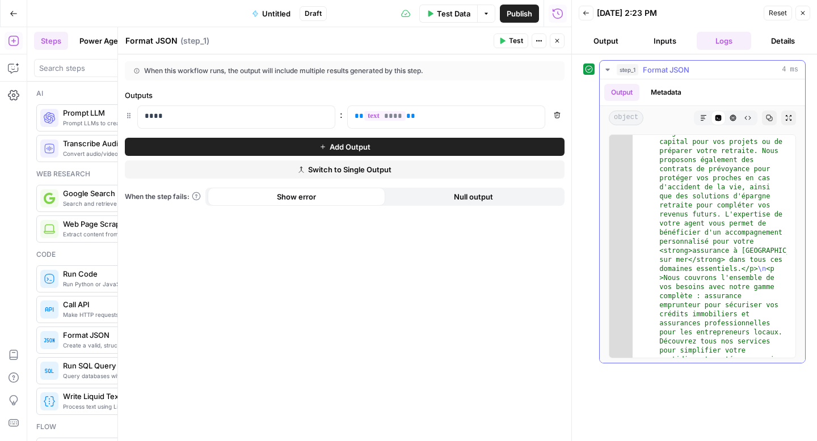
scroll to position [957, 0]
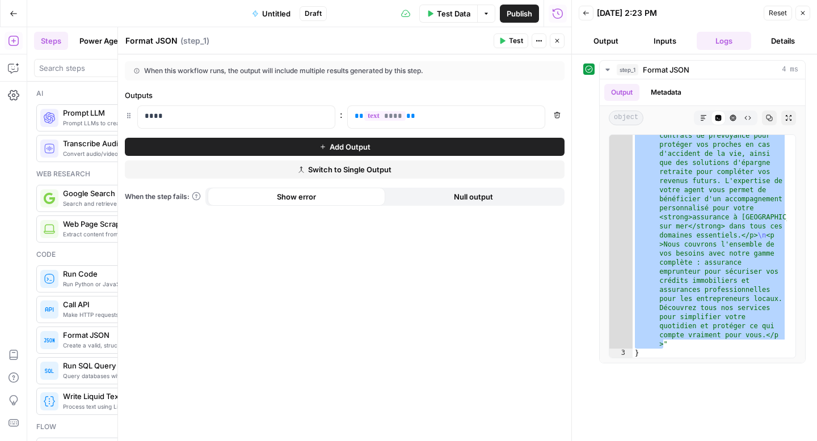
click at [19, 15] on button "Go Back" at bounding box center [13, 13] width 20 height 20
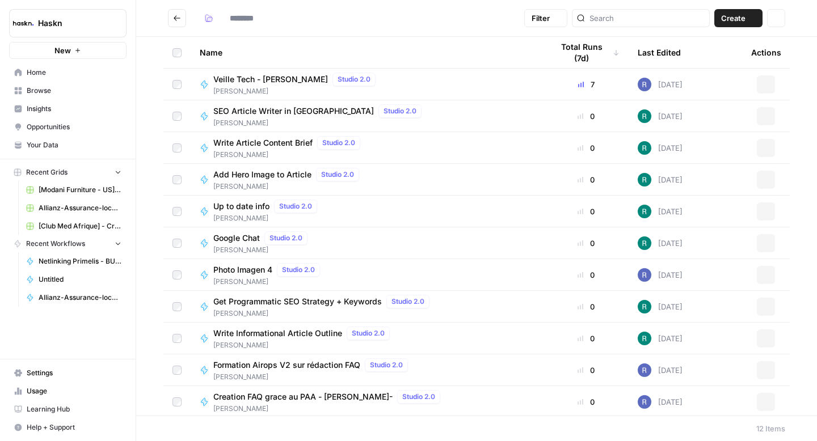
type input "********"
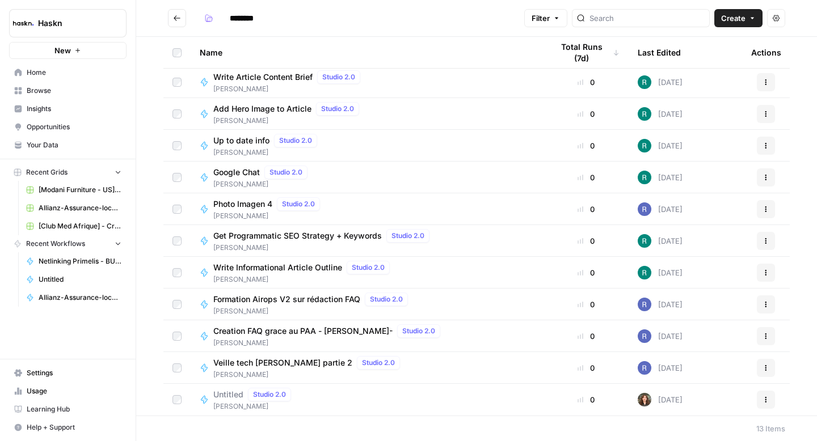
click at [757, 396] on button "Actions" at bounding box center [766, 400] width 18 height 18
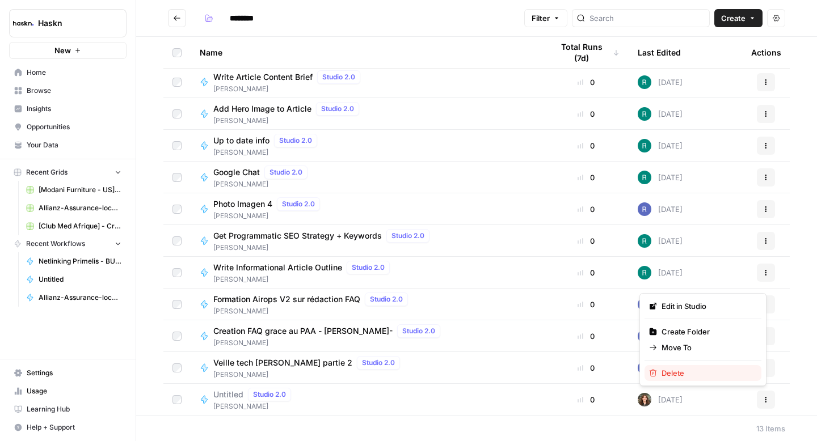
click at [719, 370] on span "Delete" at bounding box center [707, 373] width 91 height 11
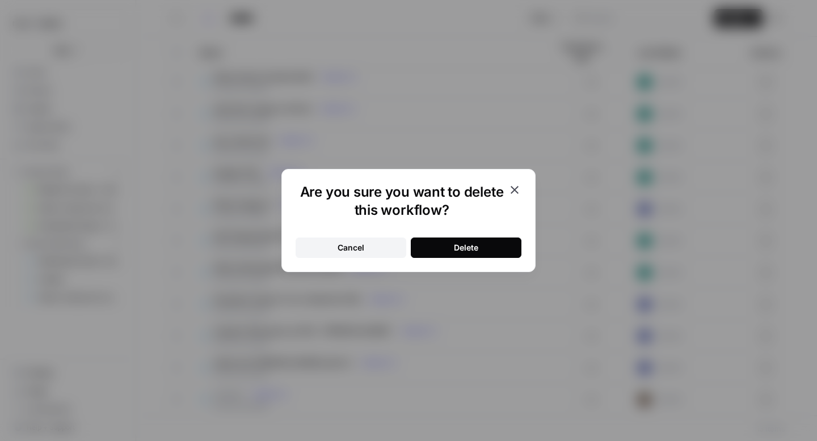
click at [757, 391] on button "Actions" at bounding box center [766, 400] width 18 height 18
click at [519, 243] on button "Delete" at bounding box center [466, 248] width 111 height 20
click at [419, 140] on div "Are you sure you want to delete this workflow? Cancel Delete" at bounding box center [408, 220] width 817 height 441
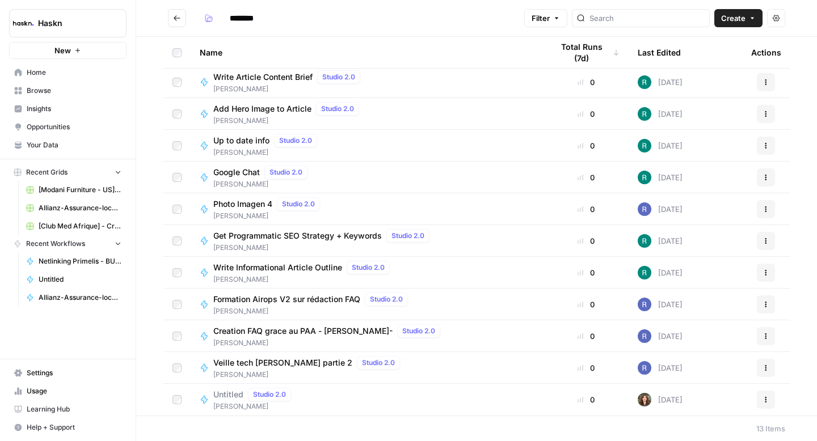
scroll to position [34, 0]
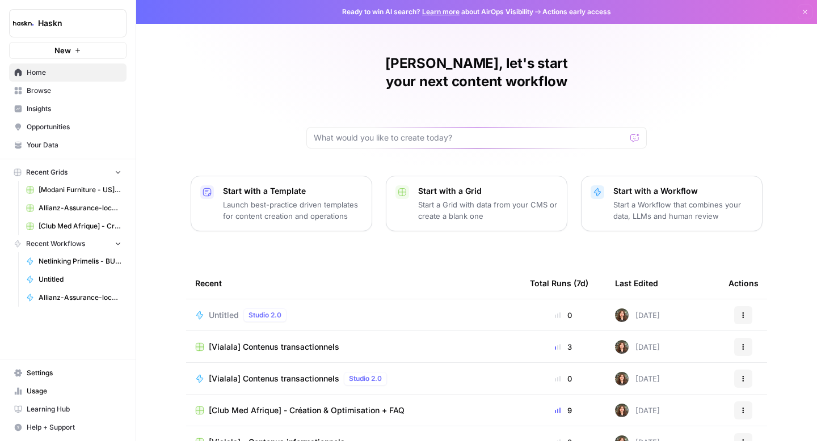
click at [83, 212] on span "Allianz-Assurance-local v2 Grid" at bounding box center [80, 208] width 83 height 10
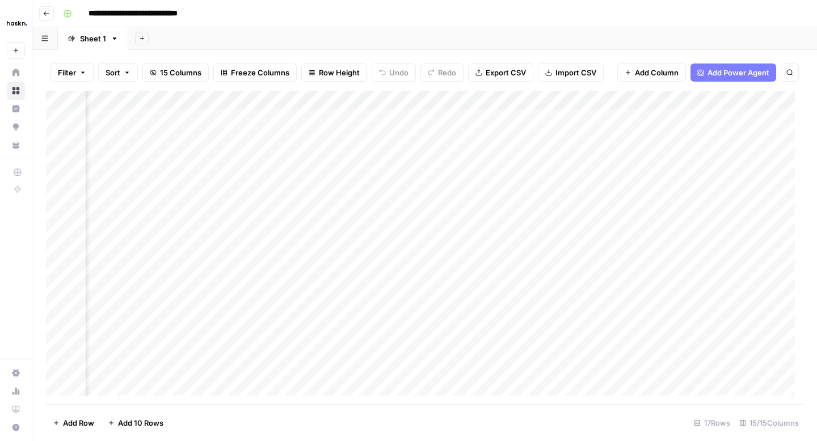
scroll to position [0, 1080]
